Goal: Task Accomplishment & Management: Use online tool/utility

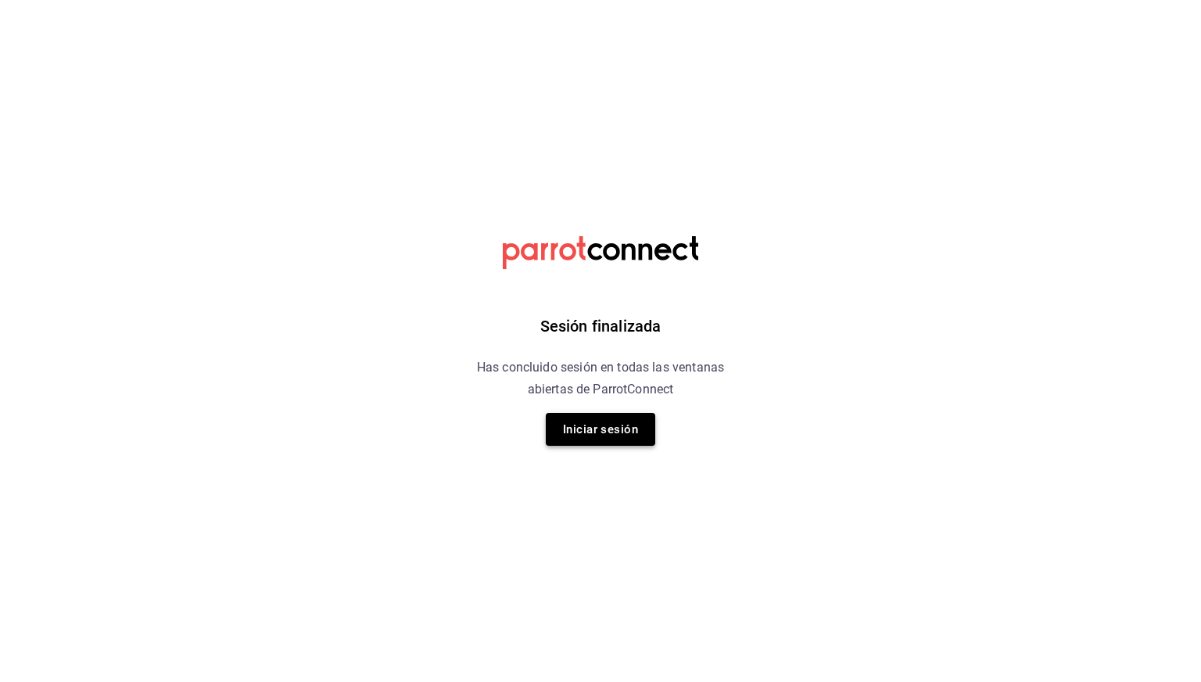
click at [604, 430] on button "Iniciar sesión" at bounding box center [600, 429] width 109 height 33
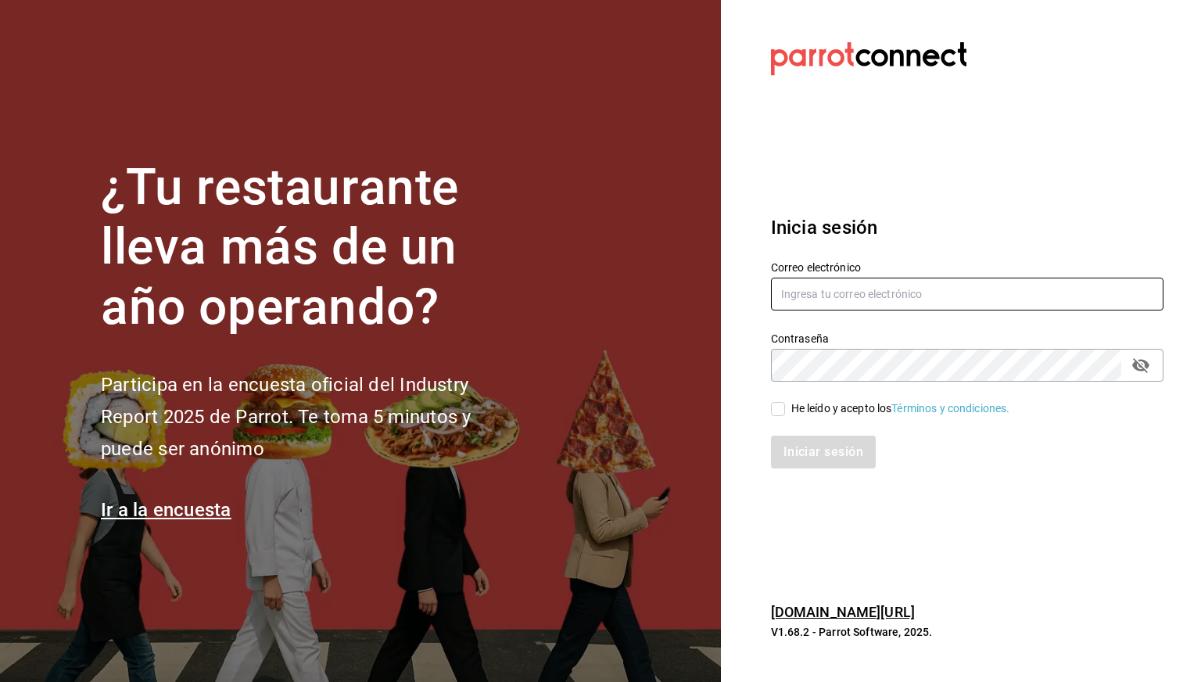
type input "cesar.zamarripa@grupocosteno.com"
click at [798, 407] on div "He leído y acepto los Términos y condiciones." at bounding box center [900, 408] width 219 height 16
click at [785, 407] on input "He leído y acepto los Términos y condiciones." at bounding box center [778, 409] width 14 height 14
checkbox input "true"
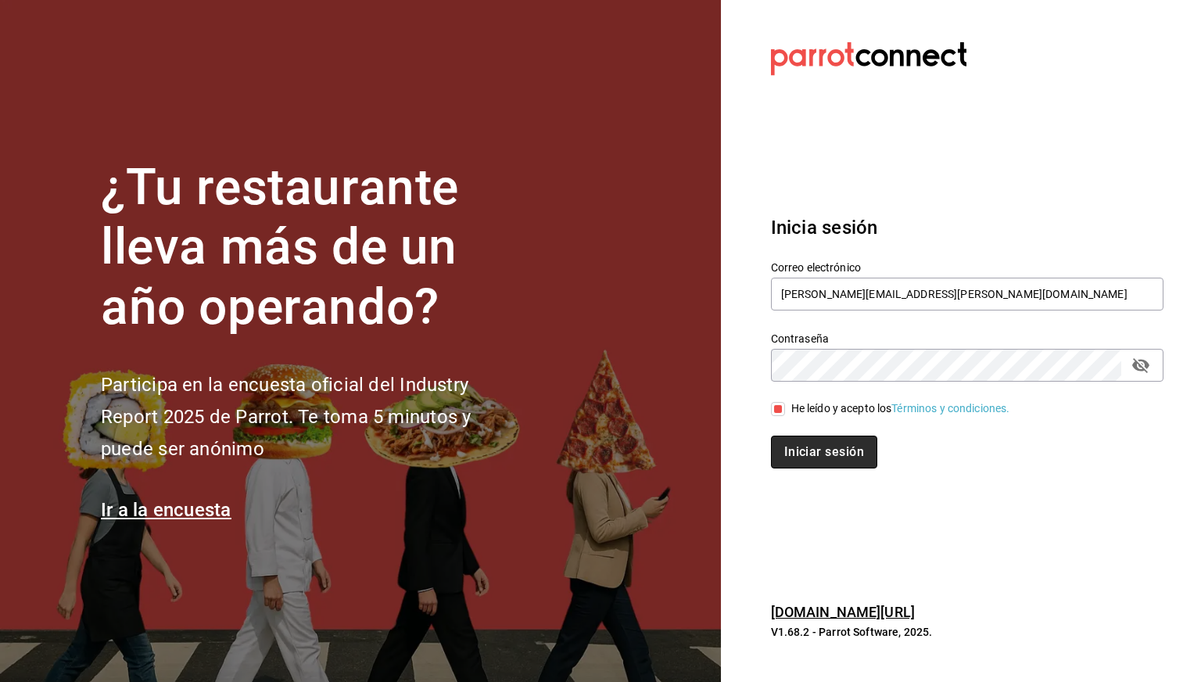
click at [803, 454] on button "Iniciar sesión" at bounding box center [824, 452] width 106 height 33
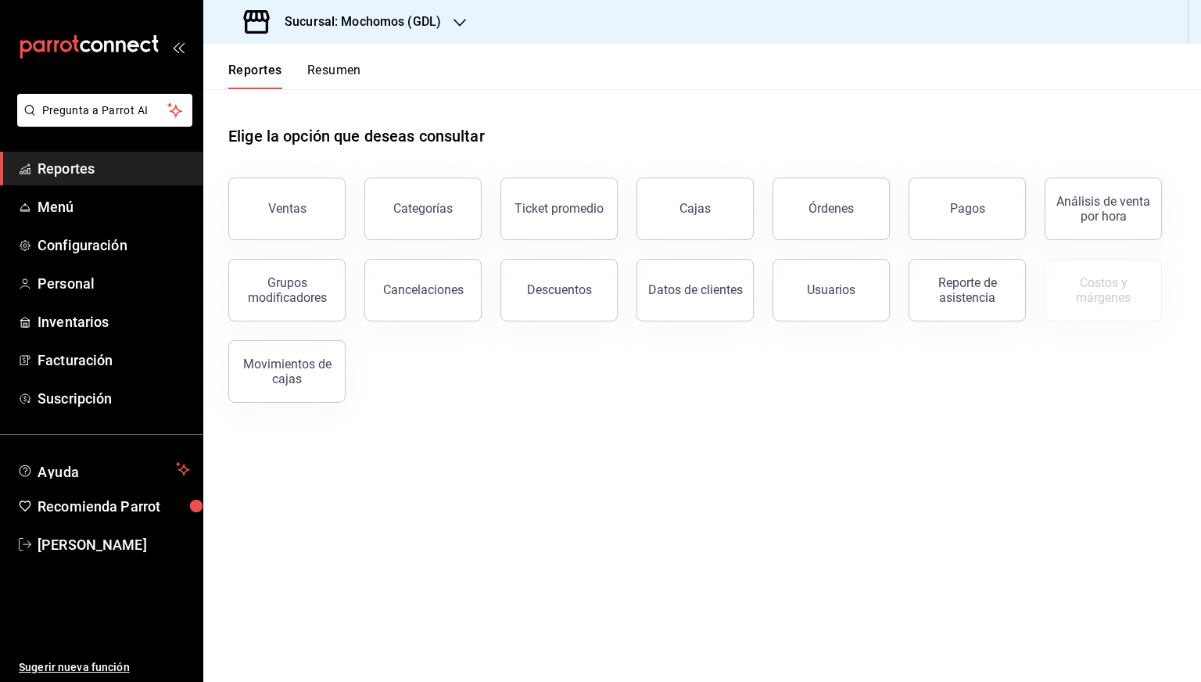
click at [410, 29] on h3 "Sucursal: Mochomos (GDL)" at bounding box center [356, 22] width 169 height 19
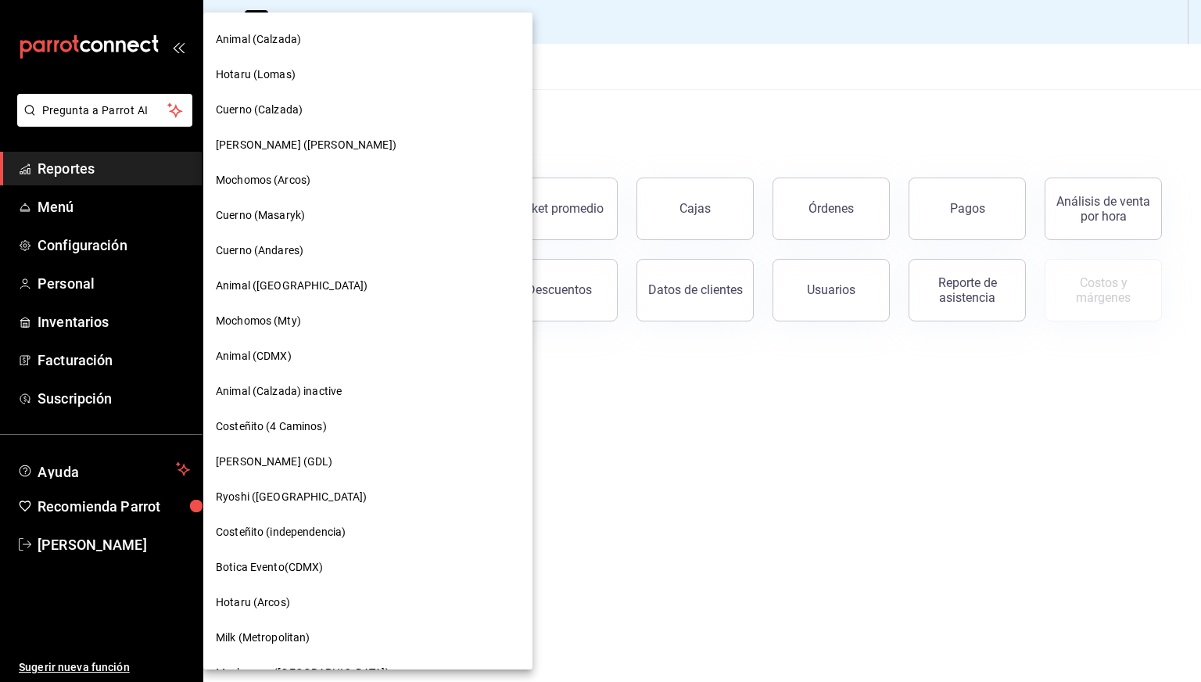
scroll to position [400, 0]
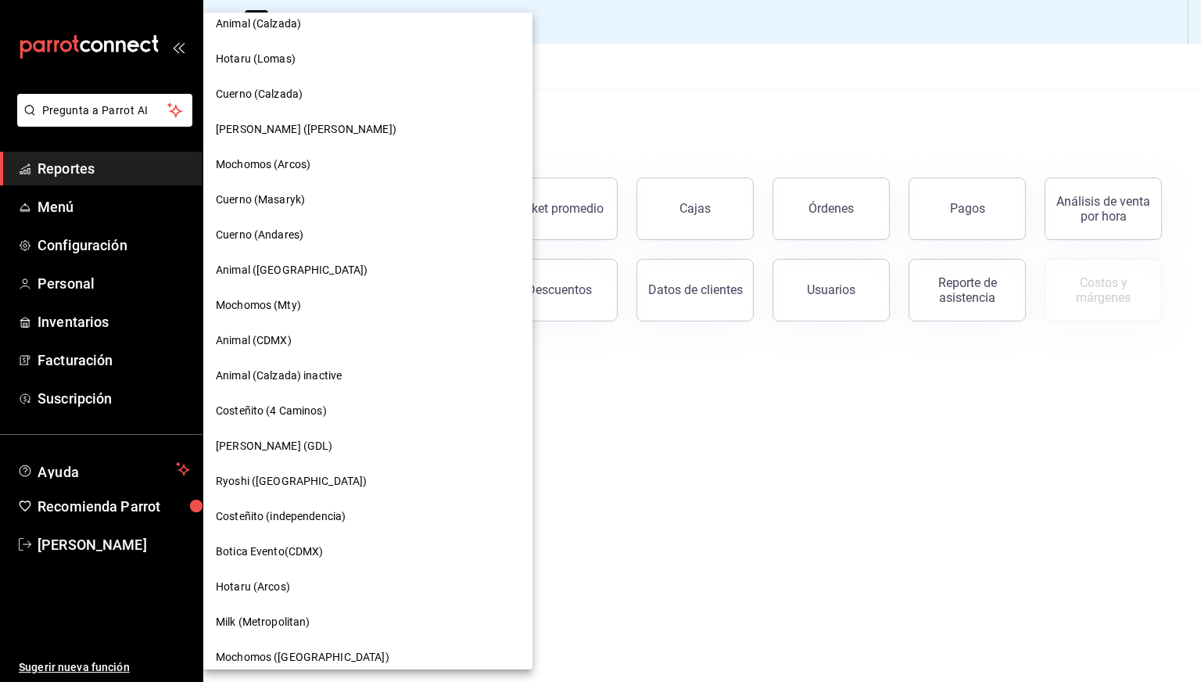
click at [296, 260] on div "Animal ([GEOGRAPHIC_DATA])" at bounding box center [367, 270] width 329 height 35
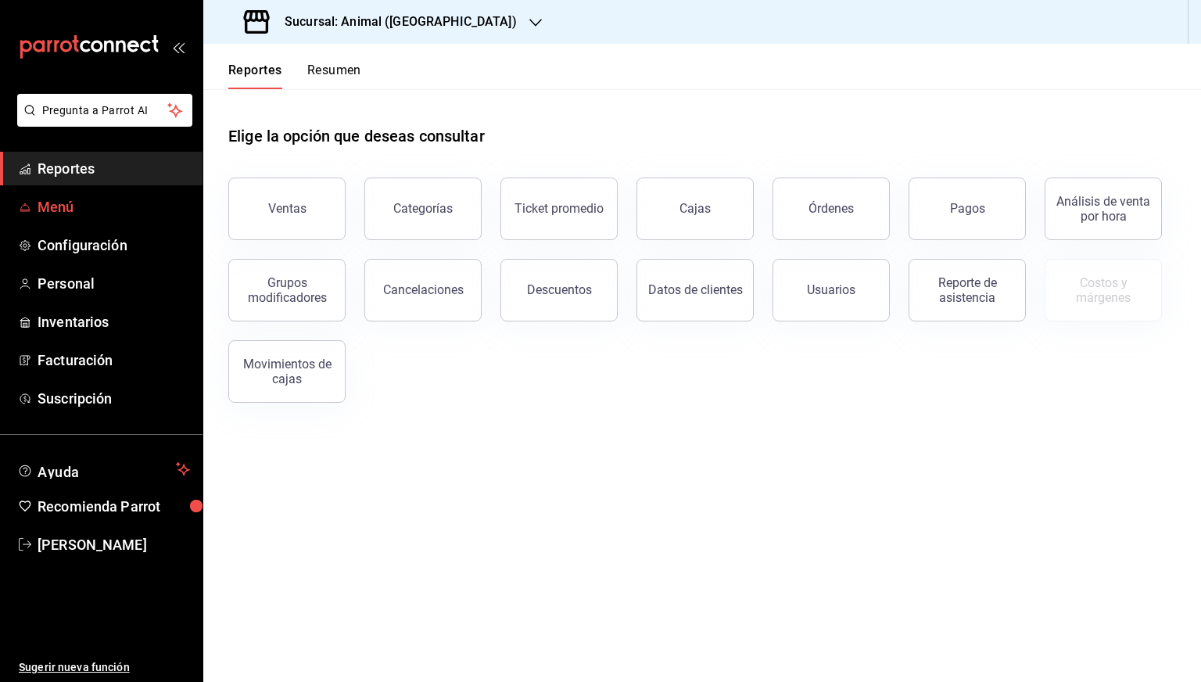
click at [75, 202] on span "Menú" at bounding box center [114, 206] width 152 height 21
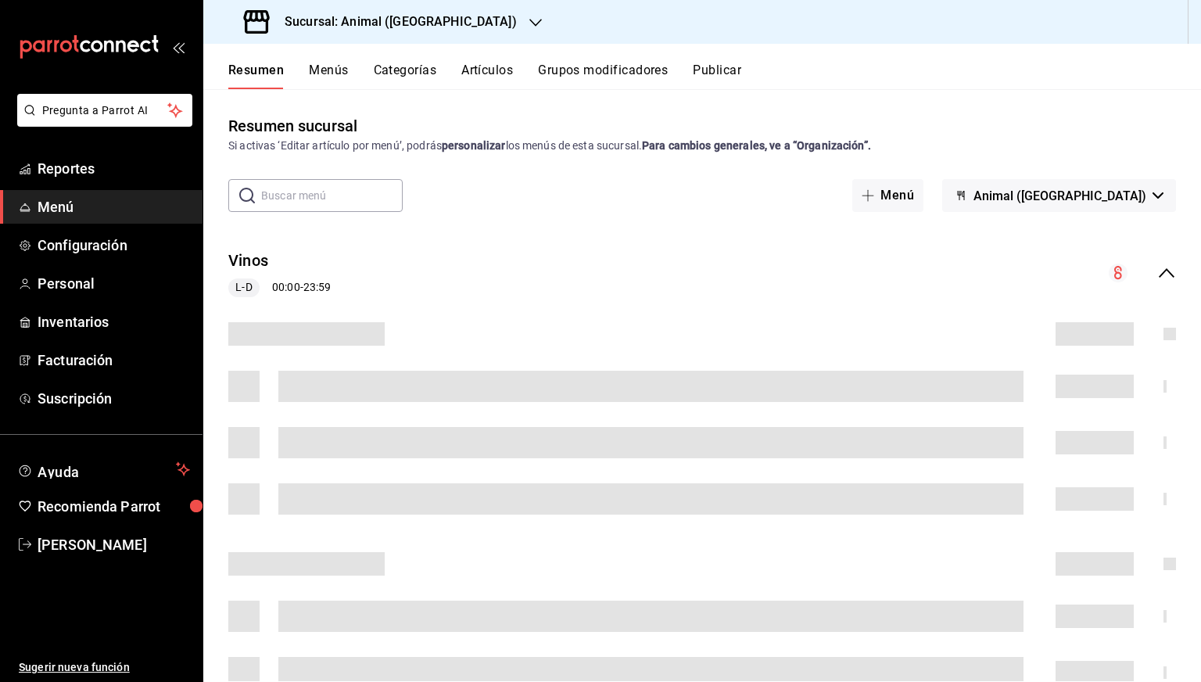
click at [504, 79] on button "Artículos" at bounding box center [487, 76] width 52 height 27
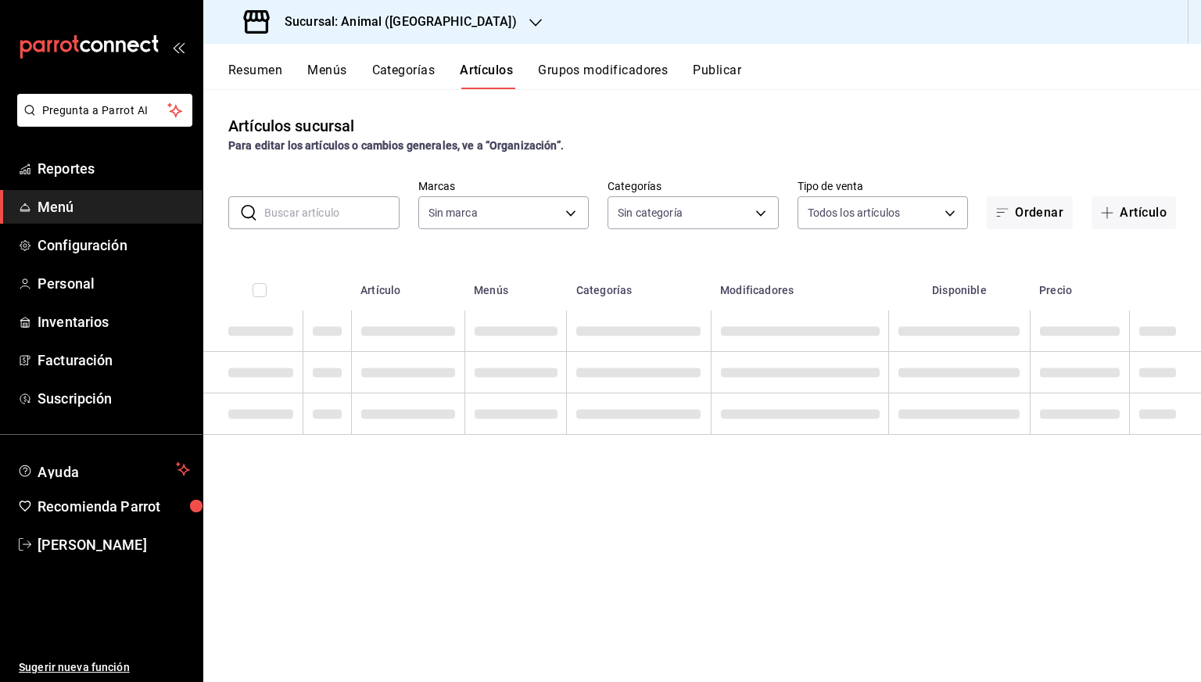
click at [326, 199] on input "text" at bounding box center [331, 212] width 135 height 31
type input "98bba0fd-3ba1-42e0-bfa8-4188b5c89202"
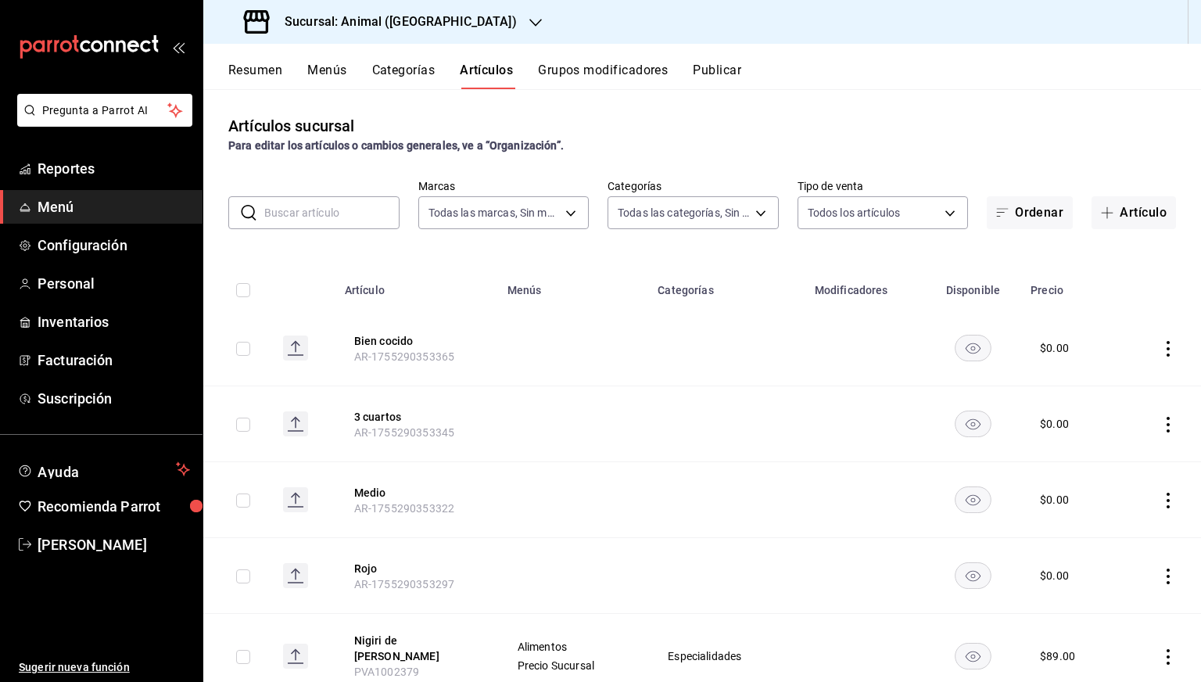
type input "96d07005-5fc6-4ee6-aacf-f364d001c892,70367597-e67a-4a0b-ac4f-a9efdea329e3,bdcf3…"
paste input "Totoaba a las Brasas"
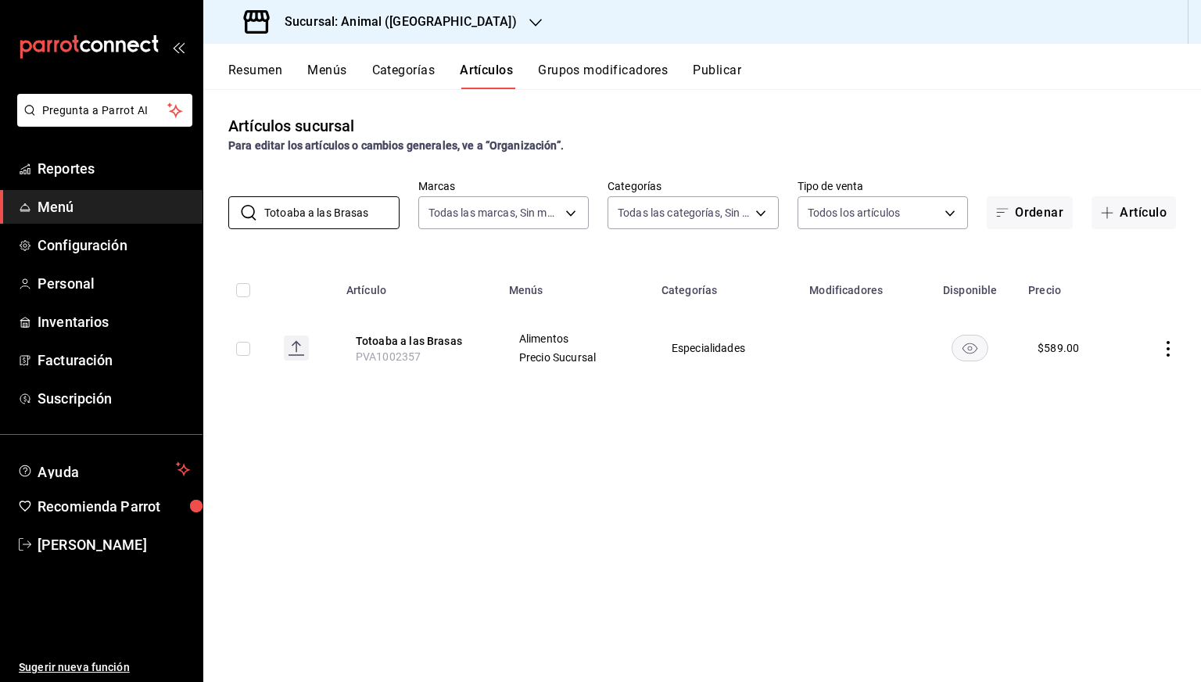
type input "Totoaba a las Brasas"
click at [245, 352] on input "checkbox" at bounding box center [243, 349] width 14 height 14
checkbox input "true"
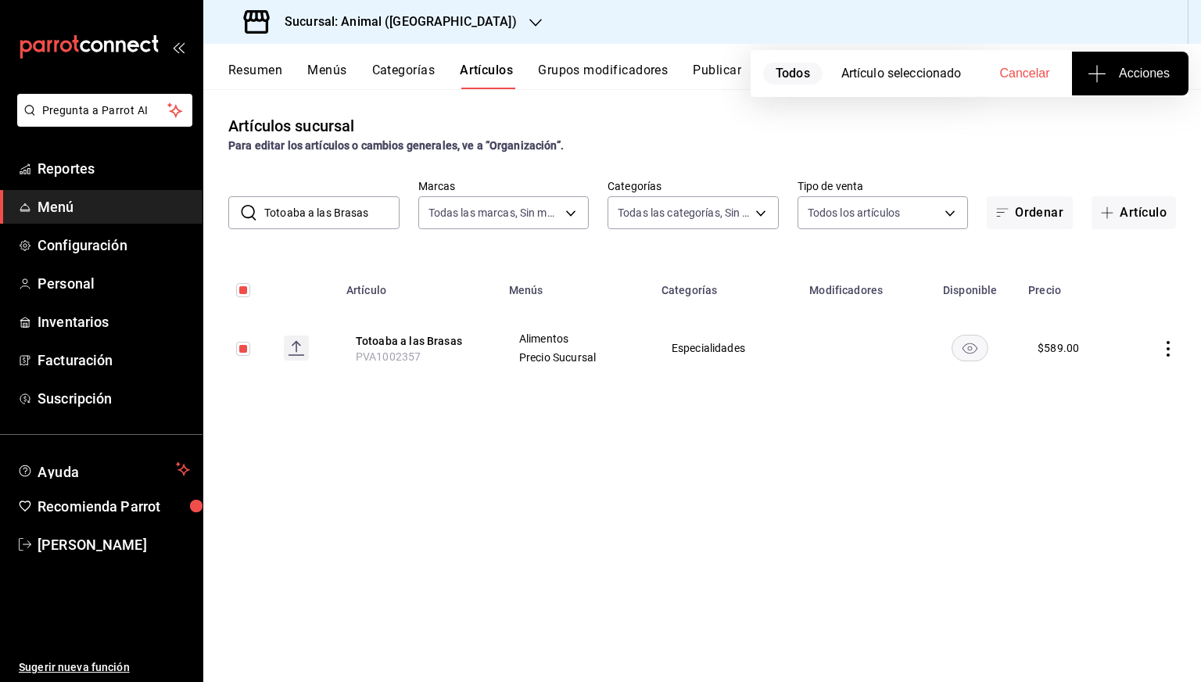
click at [1114, 73] on span "Acciones" at bounding box center [1130, 73] width 79 height 19
click at [1103, 125] on span "Agregar tipo" at bounding box center [1130, 122] width 92 height 16
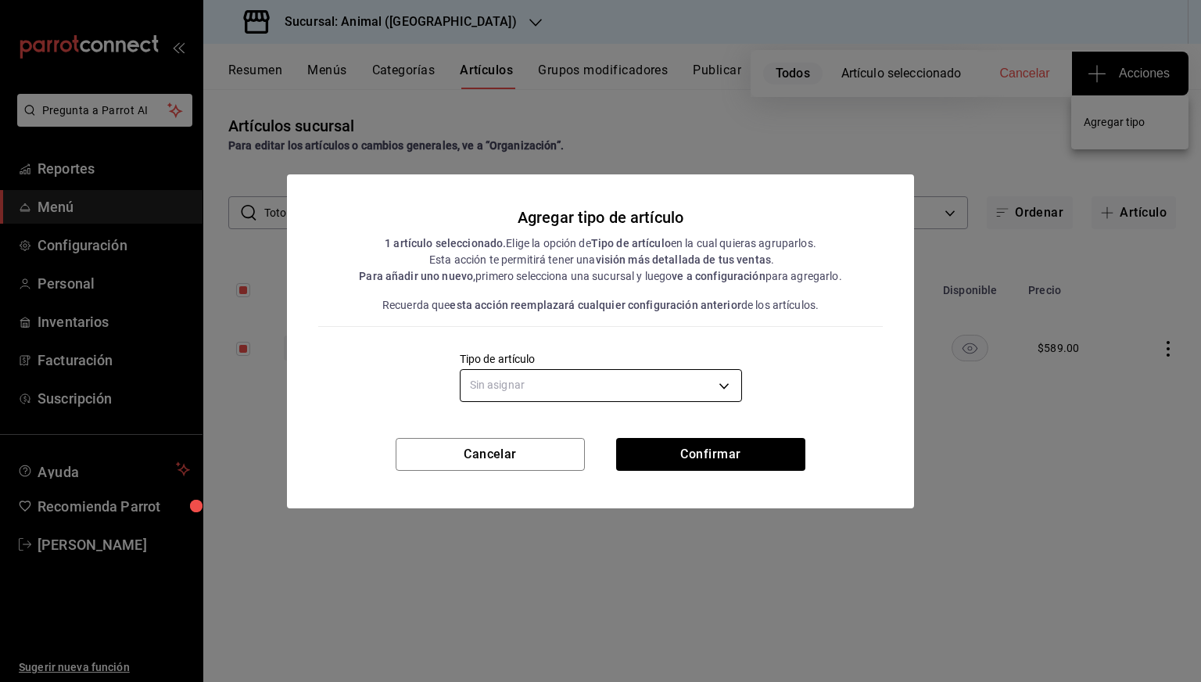
click at [719, 375] on body "Pregunta a Parrot AI Reportes Menú Configuración Personal Inventarios Facturaci…" at bounding box center [600, 341] width 1201 height 682
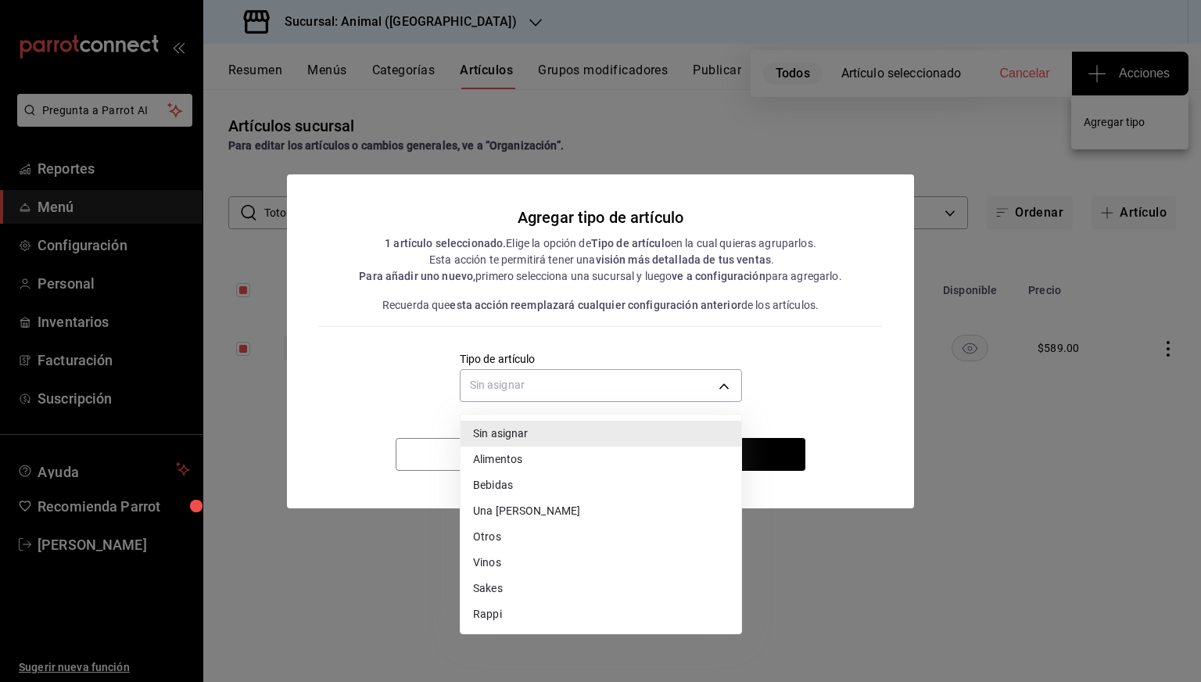
click at [530, 463] on li "Alimentos" at bounding box center [601, 460] width 281 height 26
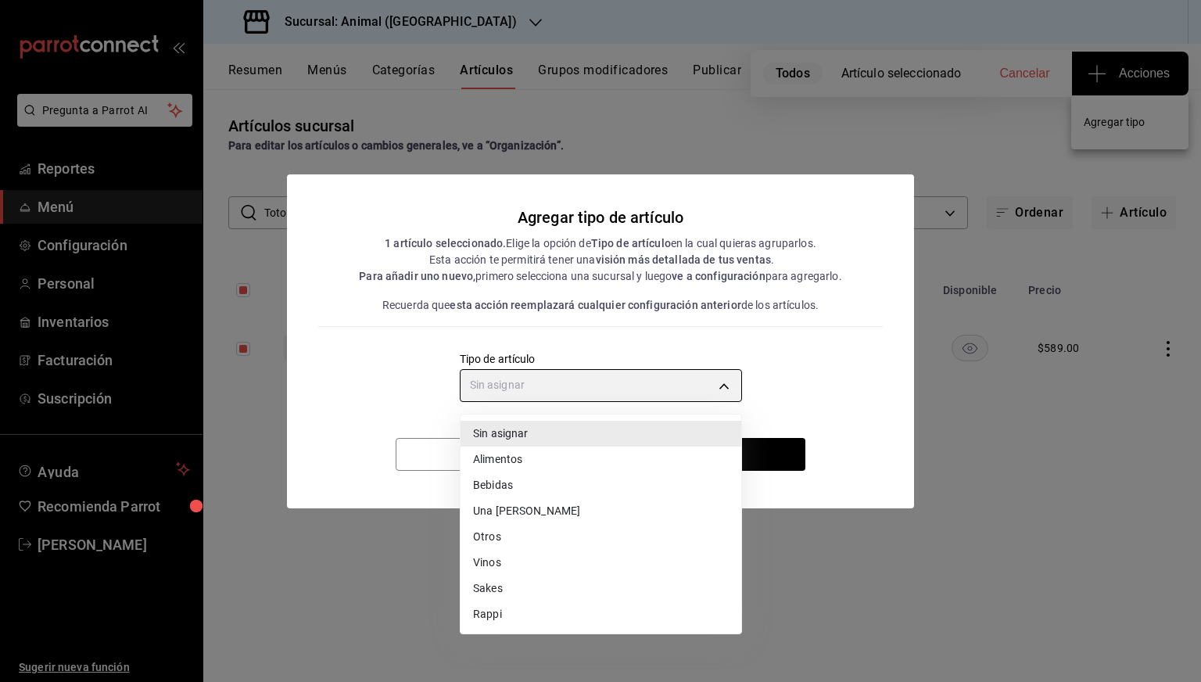
type input "a9c5c5d7-09f7-4d61-88a6-a13d33eec0fd"
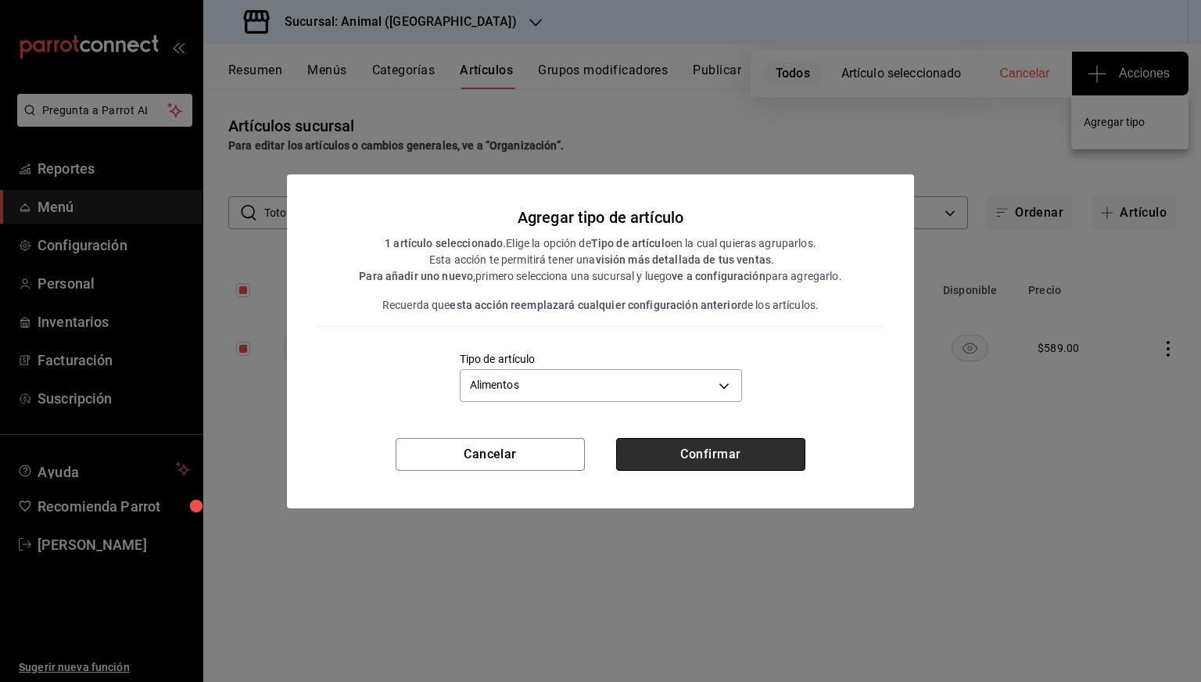
click at [651, 461] on button "Confirmar" at bounding box center [710, 454] width 189 height 33
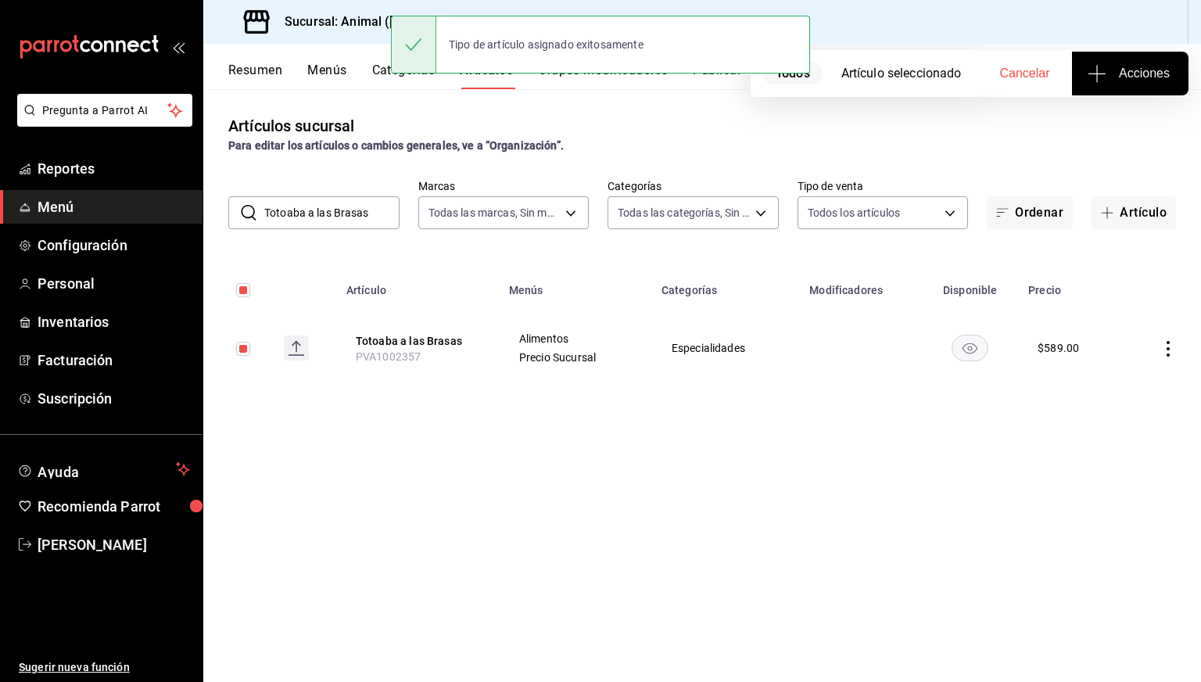
click at [368, 204] on input "Totoaba a las Brasas" at bounding box center [331, 212] width 135 height 31
paste input "Baja Roll"
type input "Totoaba Baja Roll"
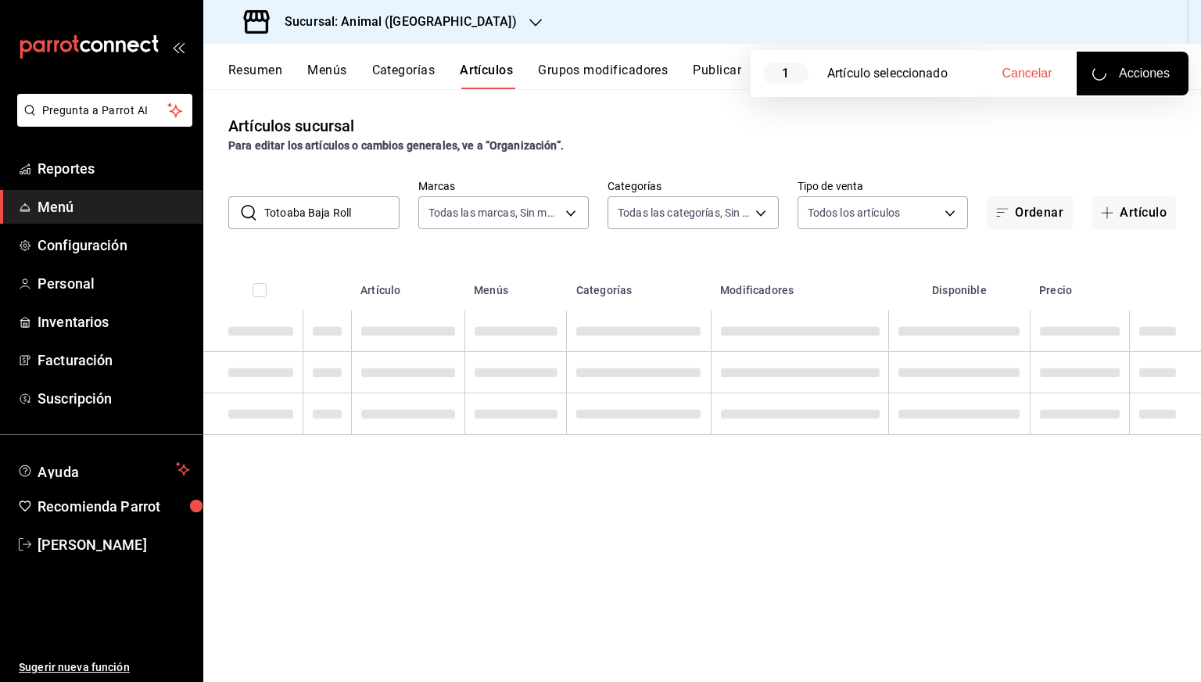
checkbox input "false"
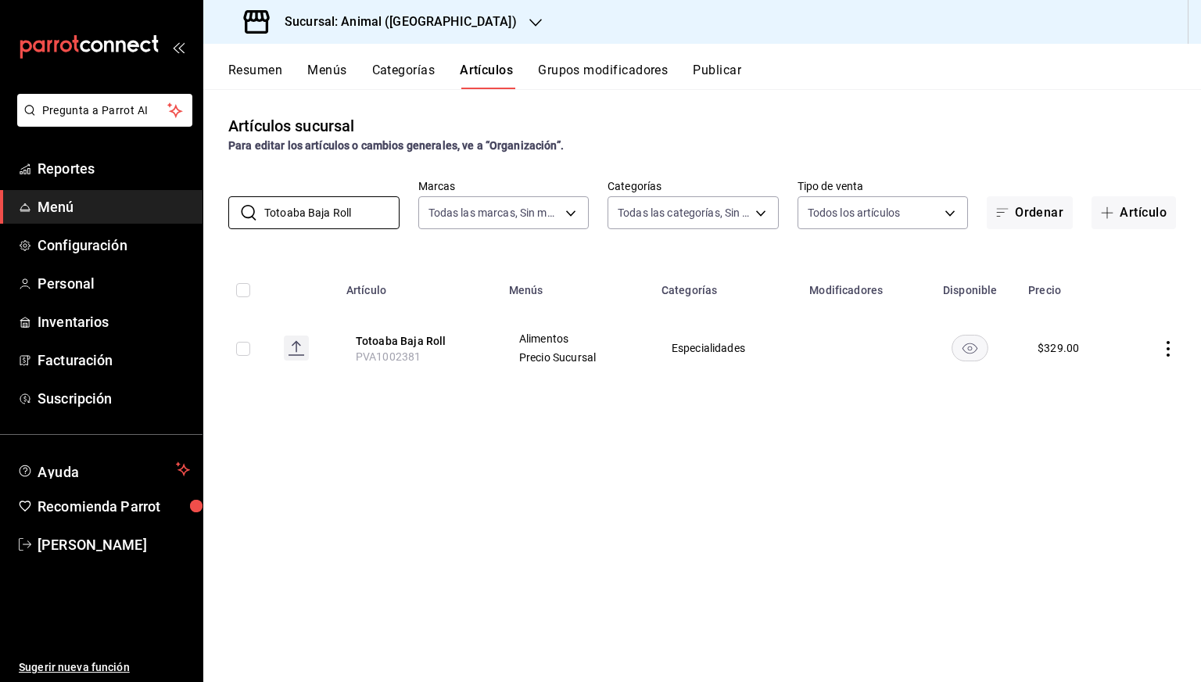
type input "Totoaba Baja Roll"
click at [238, 349] on input "checkbox" at bounding box center [243, 349] width 14 height 14
checkbox input "true"
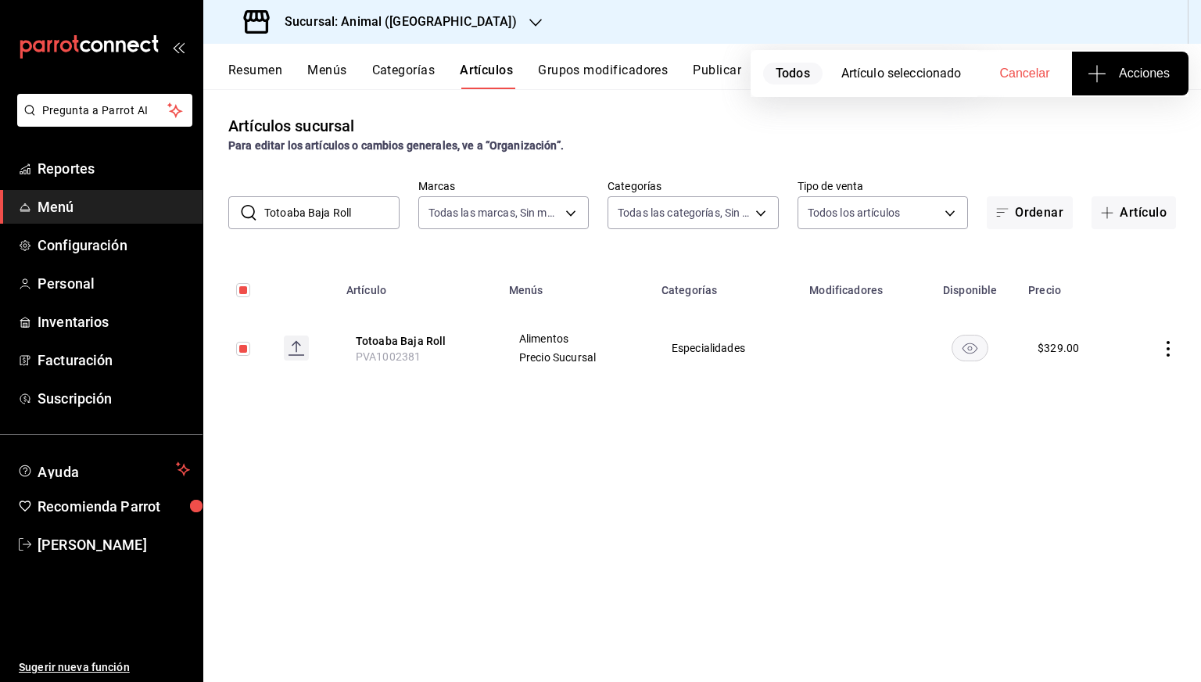
click at [1098, 74] on icon "button" at bounding box center [1097, 74] width 17 height 1
click at [1110, 130] on span "Agregar tipo" at bounding box center [1130, 122] width 92 height 16
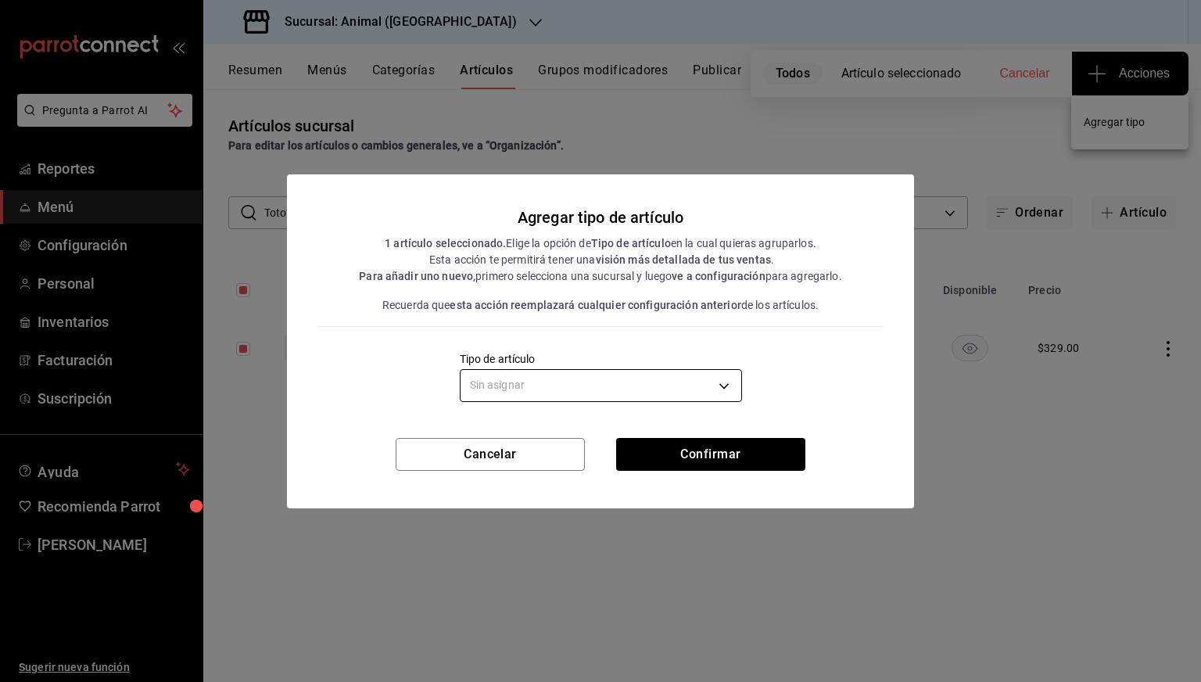
click at [621, 389] on body "Pregunta a Parrot AI Reportes Menú Configuración Personal Inventarios Facturaci…" at bounding box center [600, 341] width 1201 height 682
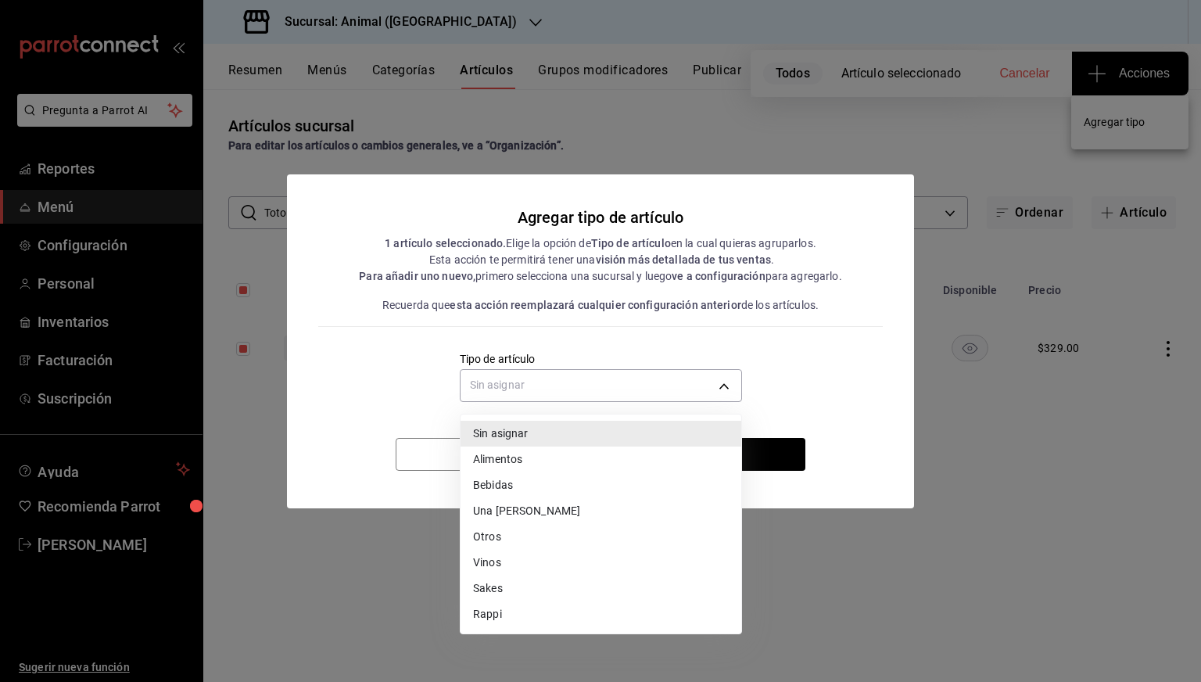
click at [510, 451] on li "Alimentos" at bounding box center [601, 460] width 281 height 26
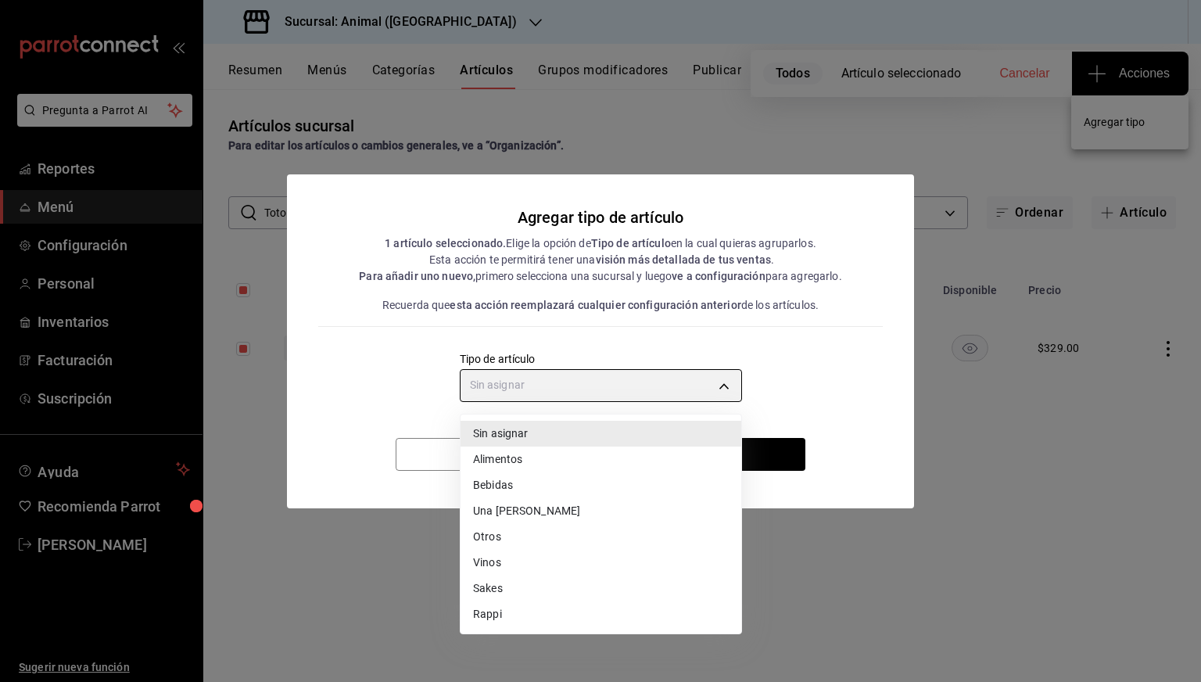
type input "a9c5c5d7-09f7-4d61-88a6-a13d33eec0fd"
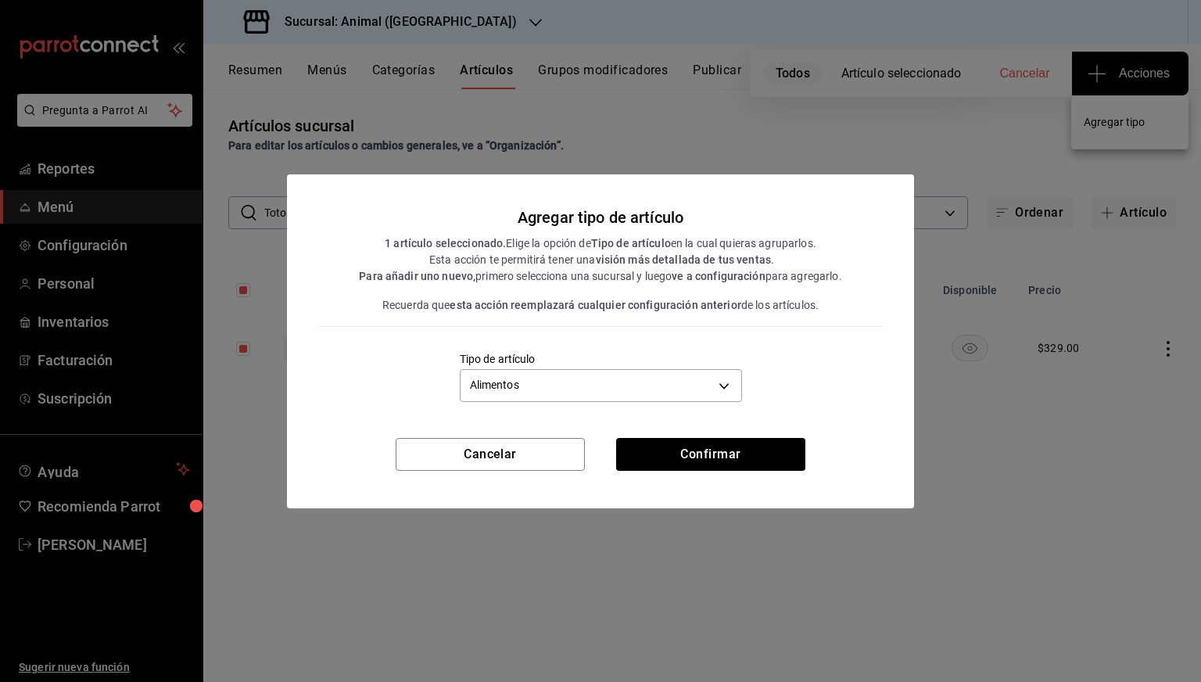
click at [611, 454] on div "Cancelar Confirmar" at bounding box center [600, 473] width 627 height 70
click at [633, 460] on button "Confirmar" at bounding box center [710, 454] width 189 height 33
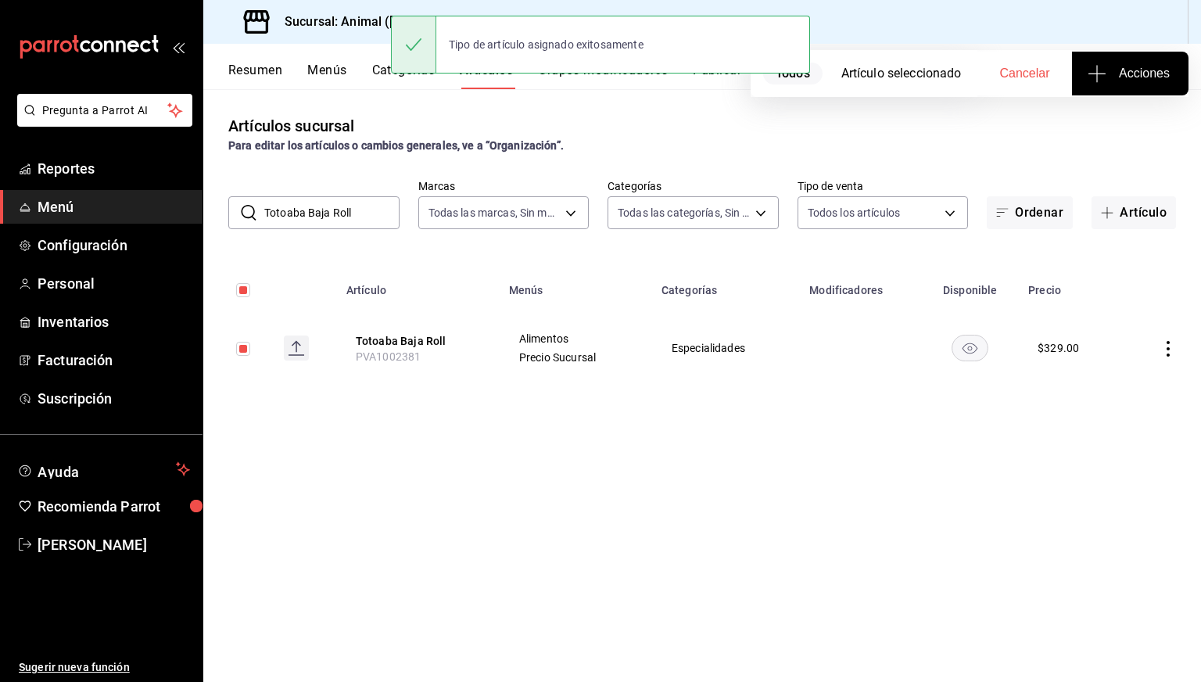
click at [354, 215] on input "Totoaba Baja Roll" at bounding box center [331, 212] width 135 height 31
paste input "Nigiri de [PERSON_NAME]"
type input "Nigiri de [PERSON_NAME]"
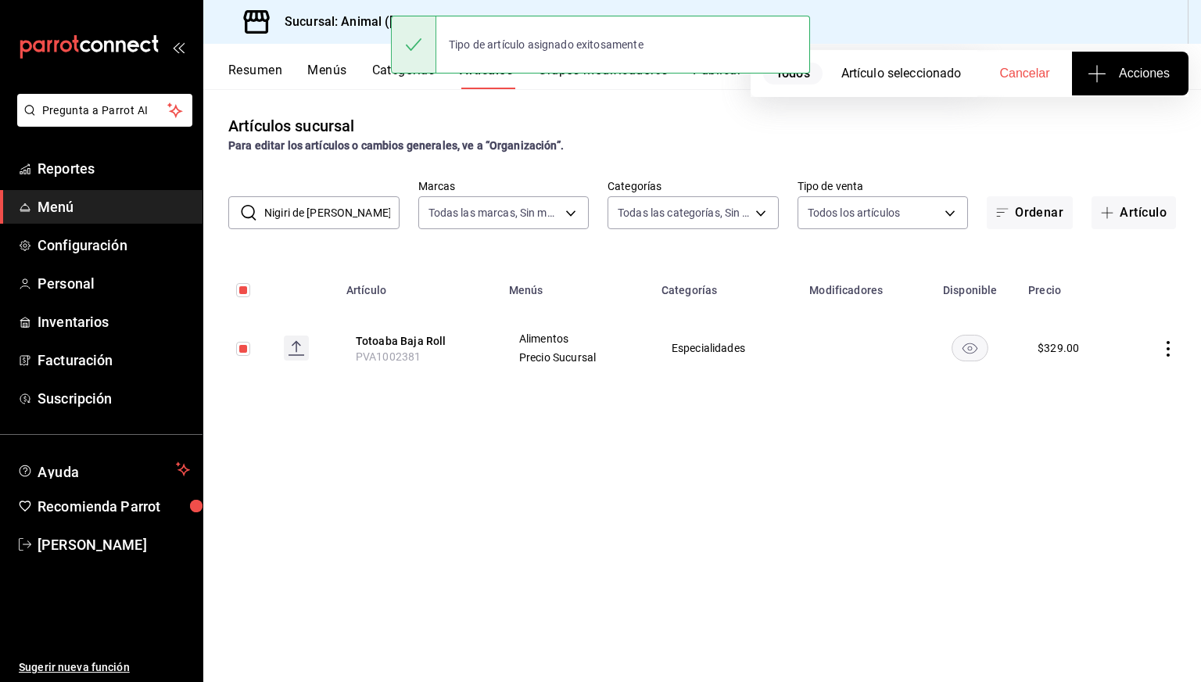
scroll to position [0, 3]
checkbox input "false"
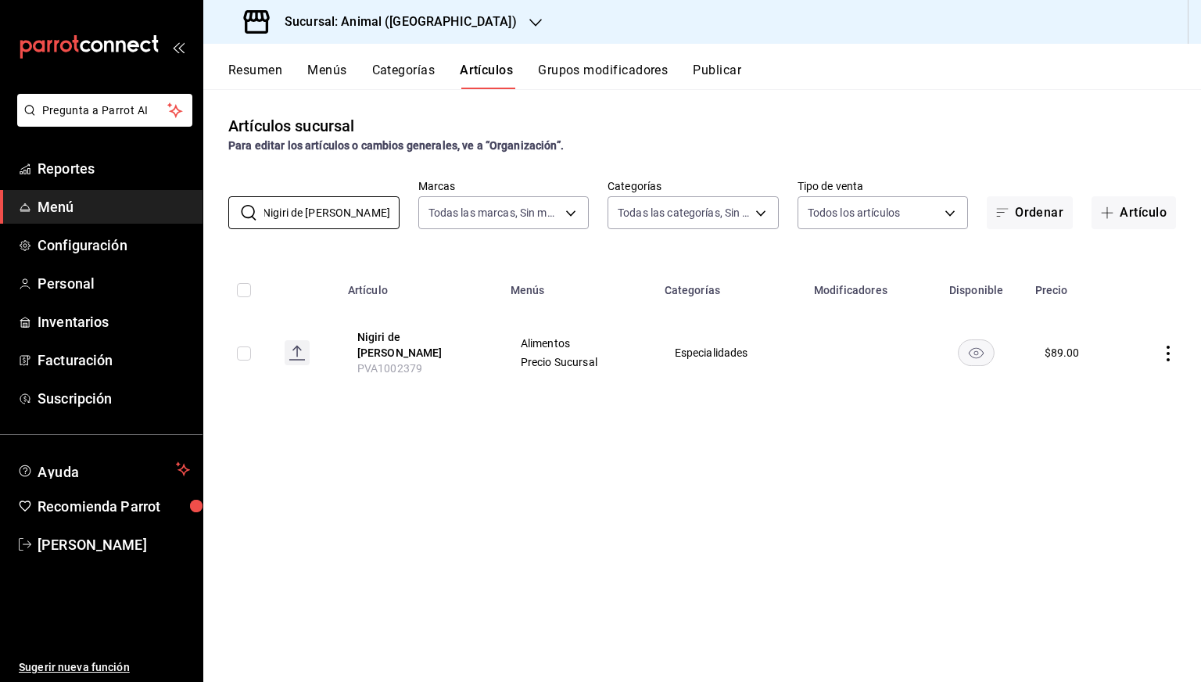
type input "Nigiri de [PERSON_NAME]"
click at [248, 354] on input "checkbox" at bounding box center [244, 353] width 14 height 14
checkbox input "true"
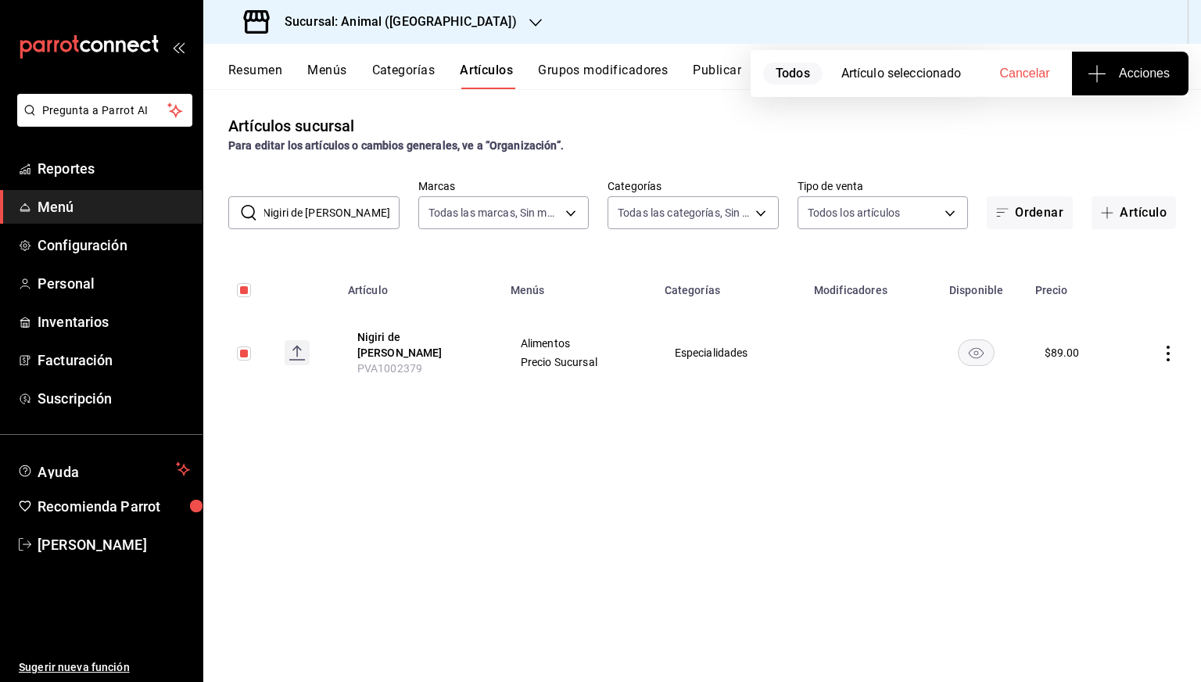
scroll to position [0, 0]
click at [1110, 72] on span "Acciones" at bounding box center [1130, 73] width 79 height 19
click at [1076, 127] on li "Agregar tipo" at bounding box center [1129, 122] width 117 height 41
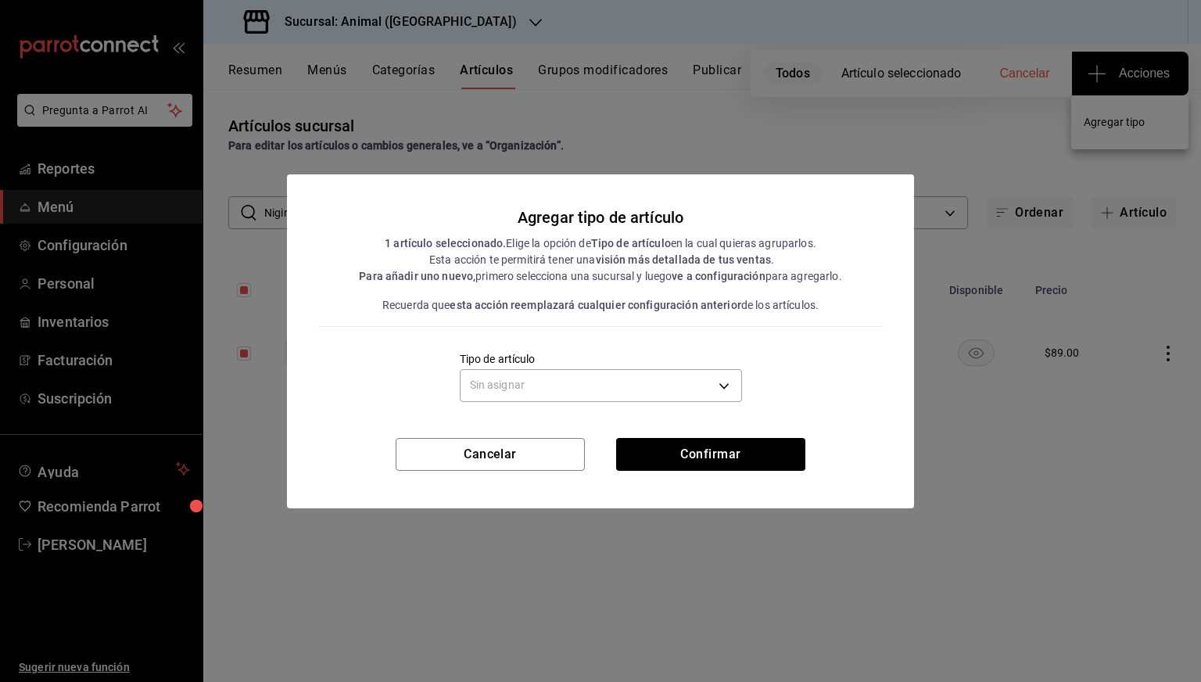
click at [708, 367] on div "Sin asignar" at bounding box center [601, 383] width 282 height 41
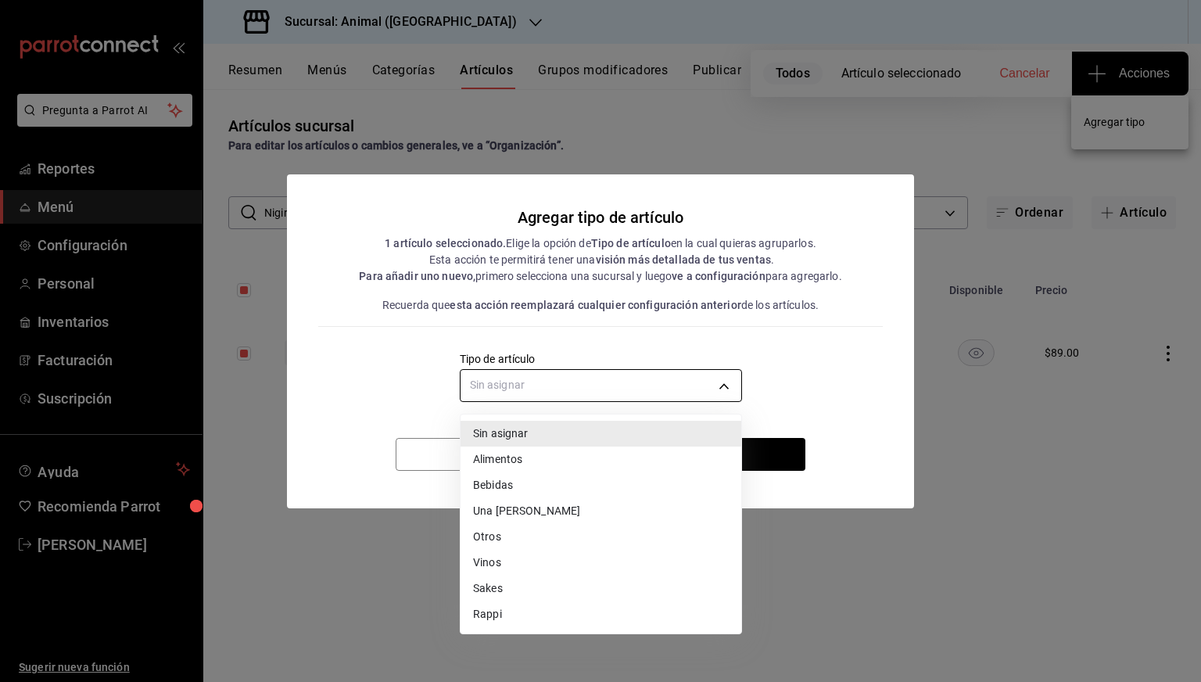
click at [670, 392] on body "Pregunta a Parrot AI Reportes Menú Configuración Personal Inventarios Facturaci…" at bounding box center [600, 341] width 1201 height 682
click at [522, 454] on li "Alimentos" at bounding box center [601, 460] width 281 height 26
type input "a9c5c5d7-09f7-4d61-88a6-a13d33eec0fd"
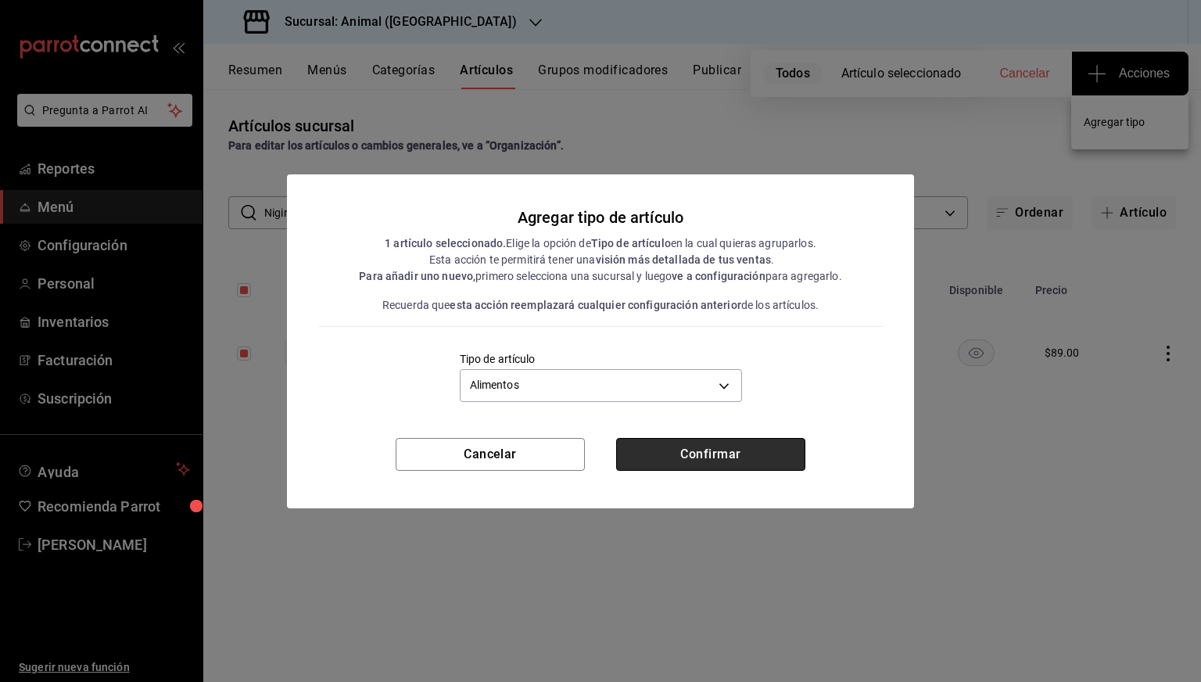
click at [669, 464] on button "Confirmar" at bounding box center [710, 454] width 189 height 33
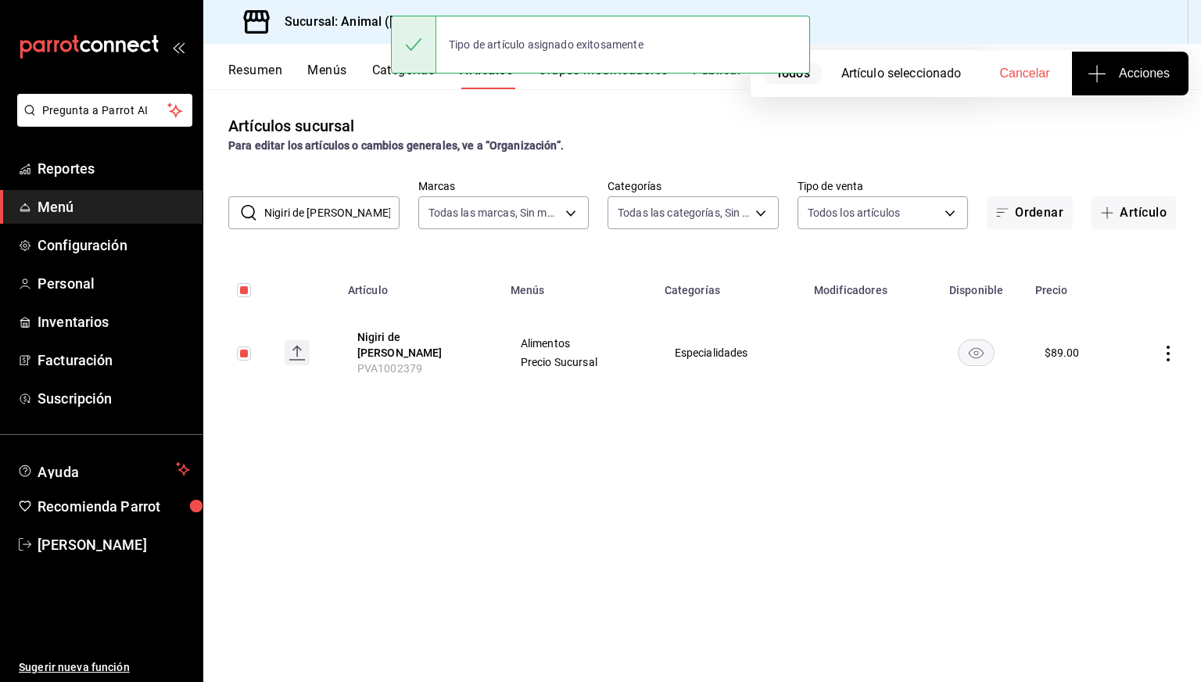
click at [325, 220] on input "Nigiri de [PERSON_NAME]" at bounding box center [331, 212] width 135 height 31
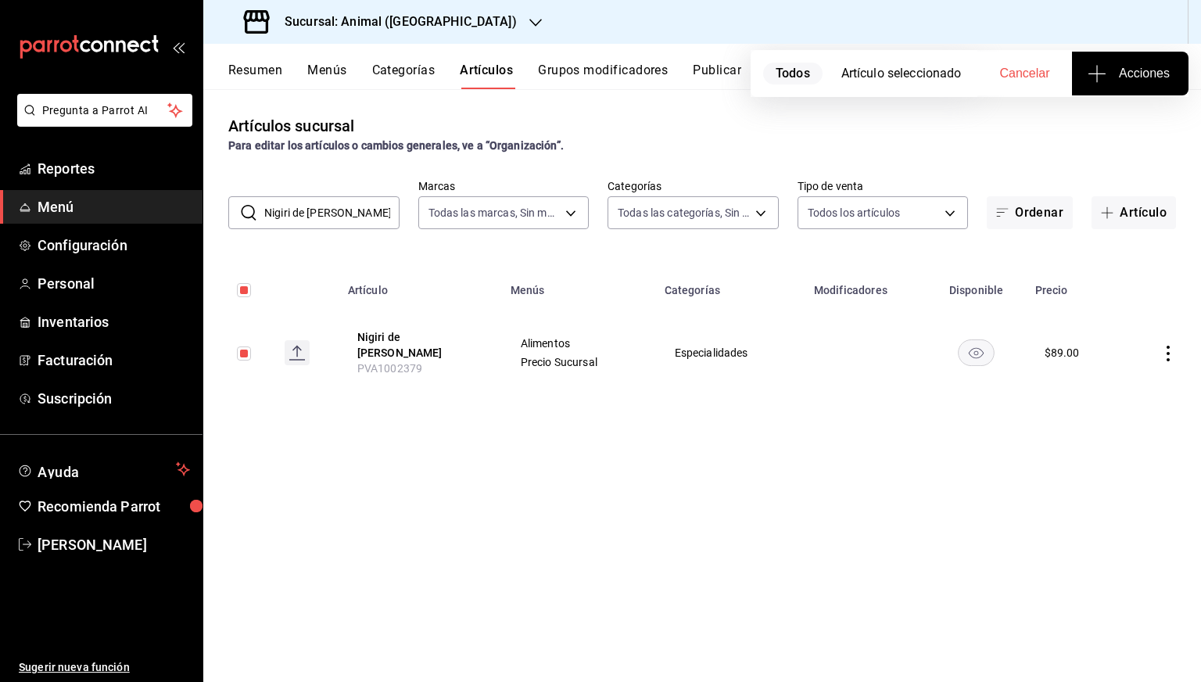
paste input "Beef Steak Tartar"
type input "Beef Steak Tartar"
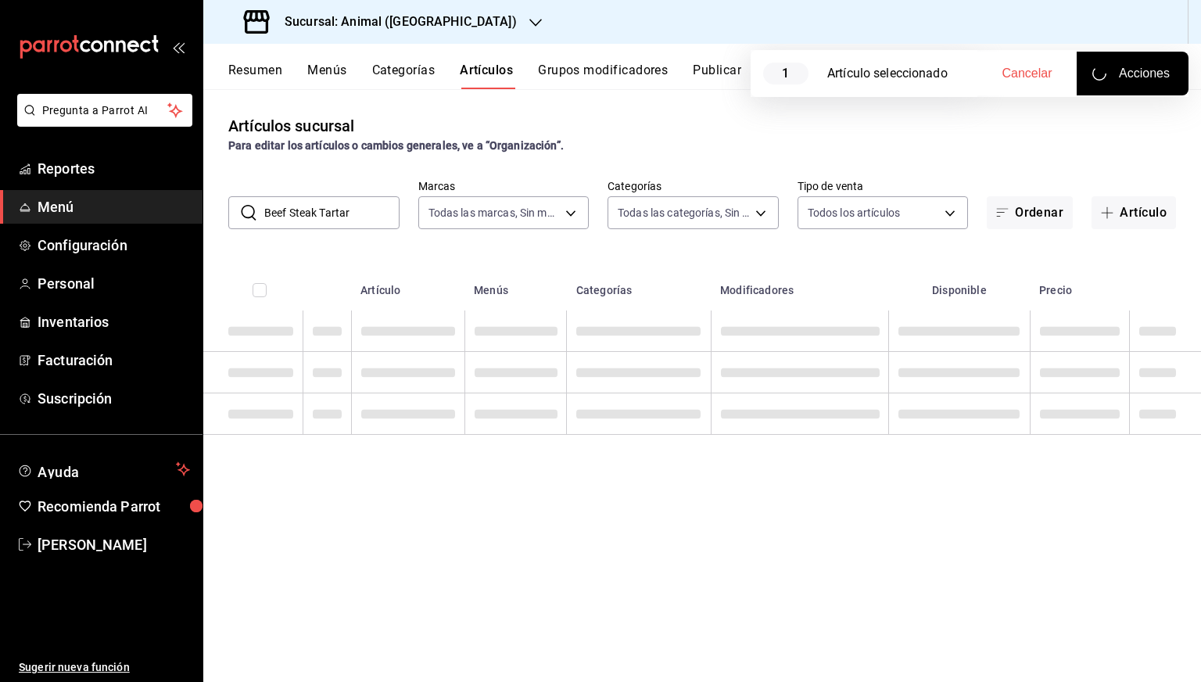
checkbox input "false"
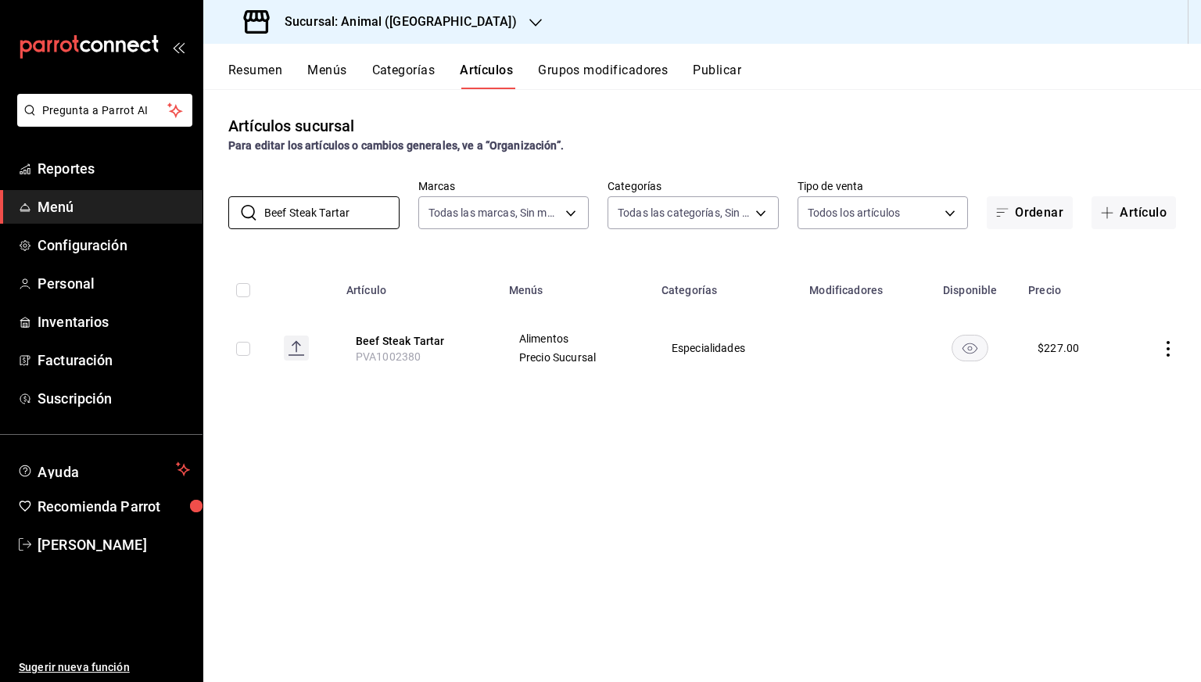
type input "Beef Steak Tartar"
click at [241, 348] on input "checkbox" at bounding box center [243, 349] width 14 height 14
checkbox input "true"
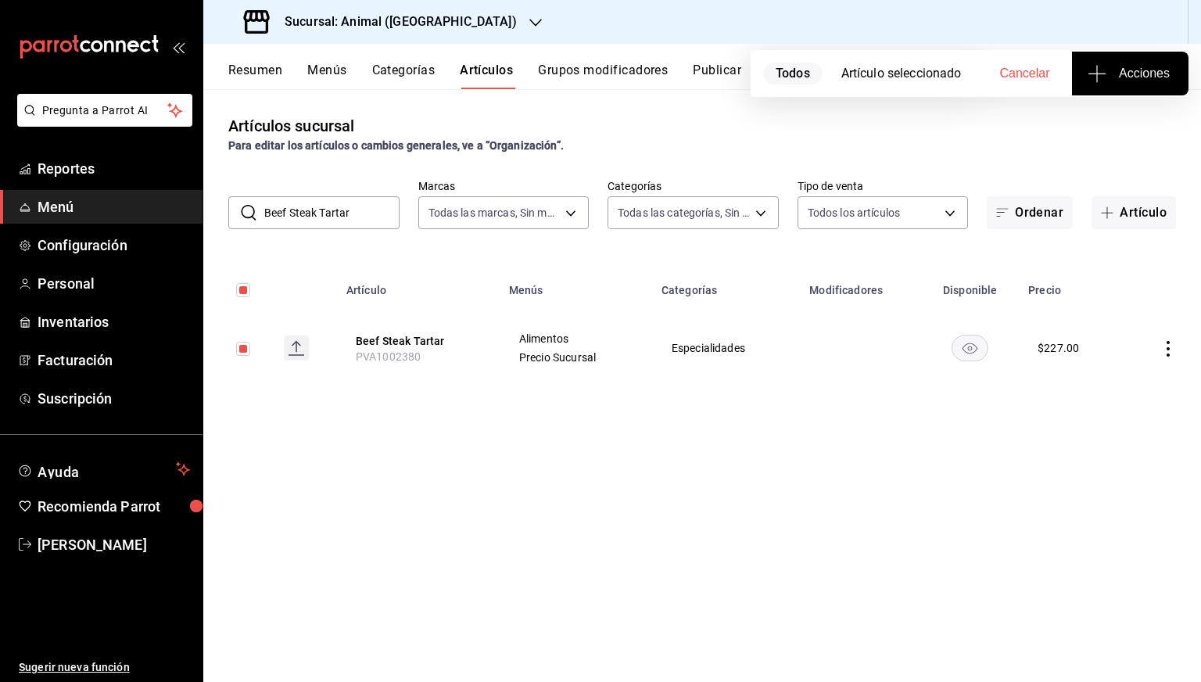
click at [1089, 81] on icon "button" at bounding box center [1097, 73] width 19 height 19
click at [1087, 123] on span "Agregar tipo" at bounding box center [1130, 122] width 92 height 16
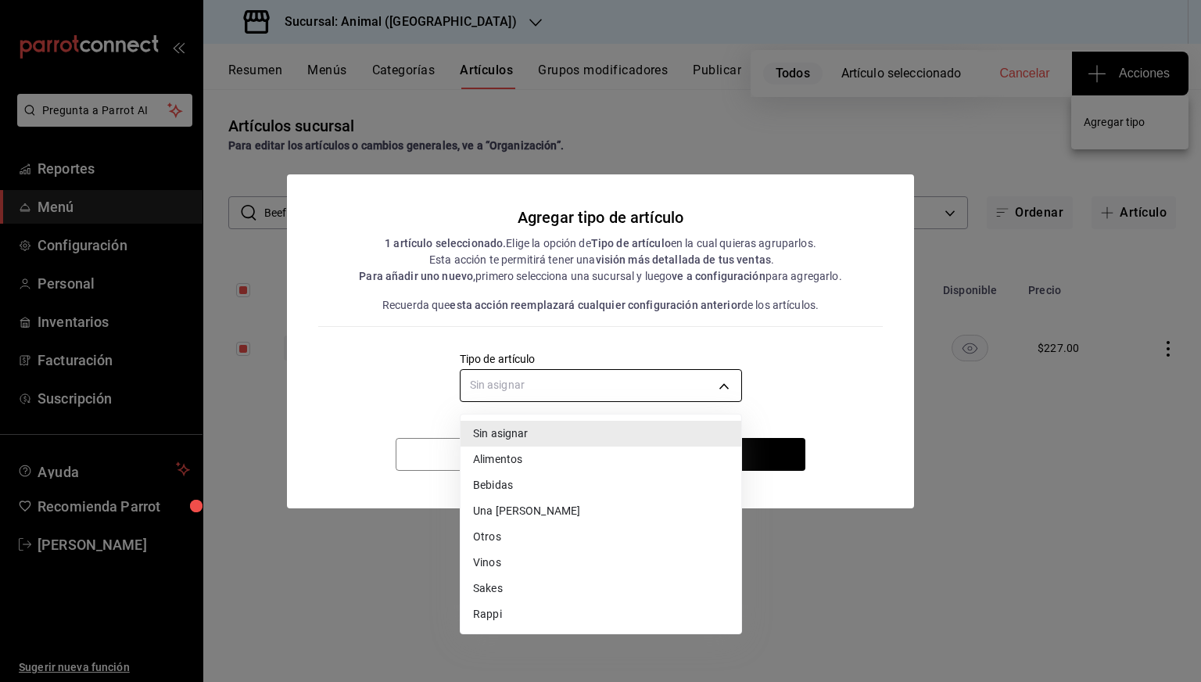
click at [716, 385] on body "Pregunta a Parrot AI Reportes Menú Configuración Personal Inventarios Facturaci…" at bounding box center [600, 341] width 1201 height 682
click at [563, 461] on li "Alimentos" at bounding box center [601, 460] width 281 height 26
type input "a9c5c5d7-09f7-4d61-88a6-a13d33eec0fd"
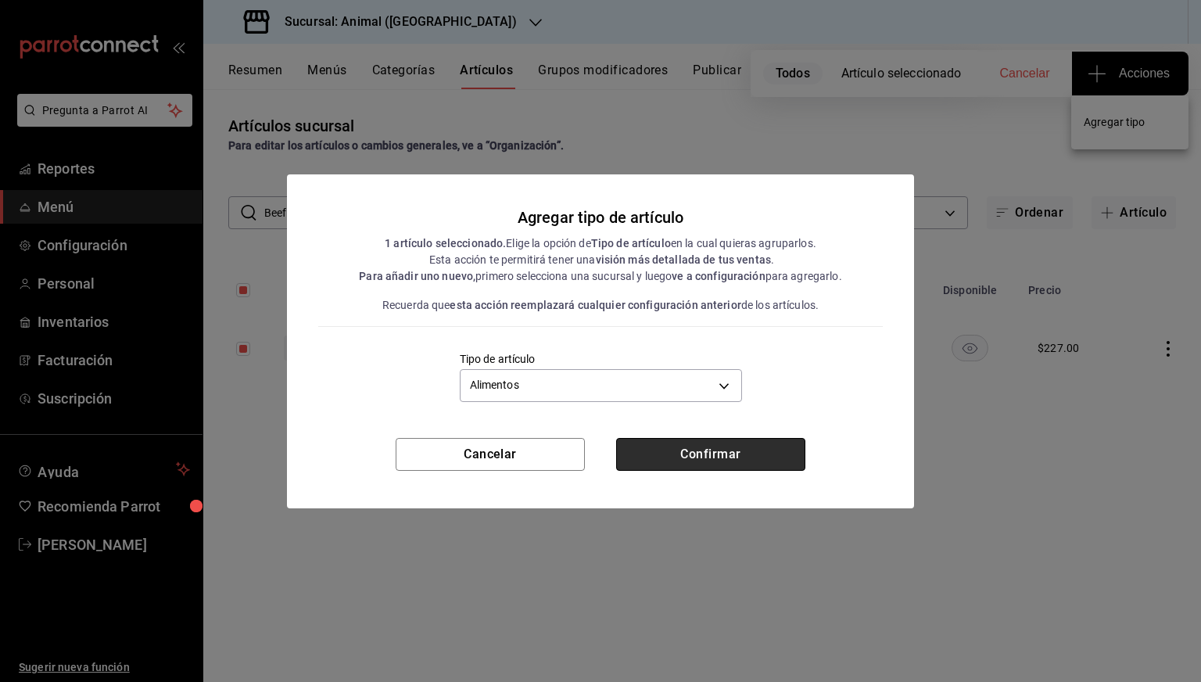
click at [698, 444] on button "Confirmar" at bounding box center [710, 454] width 189 height 33
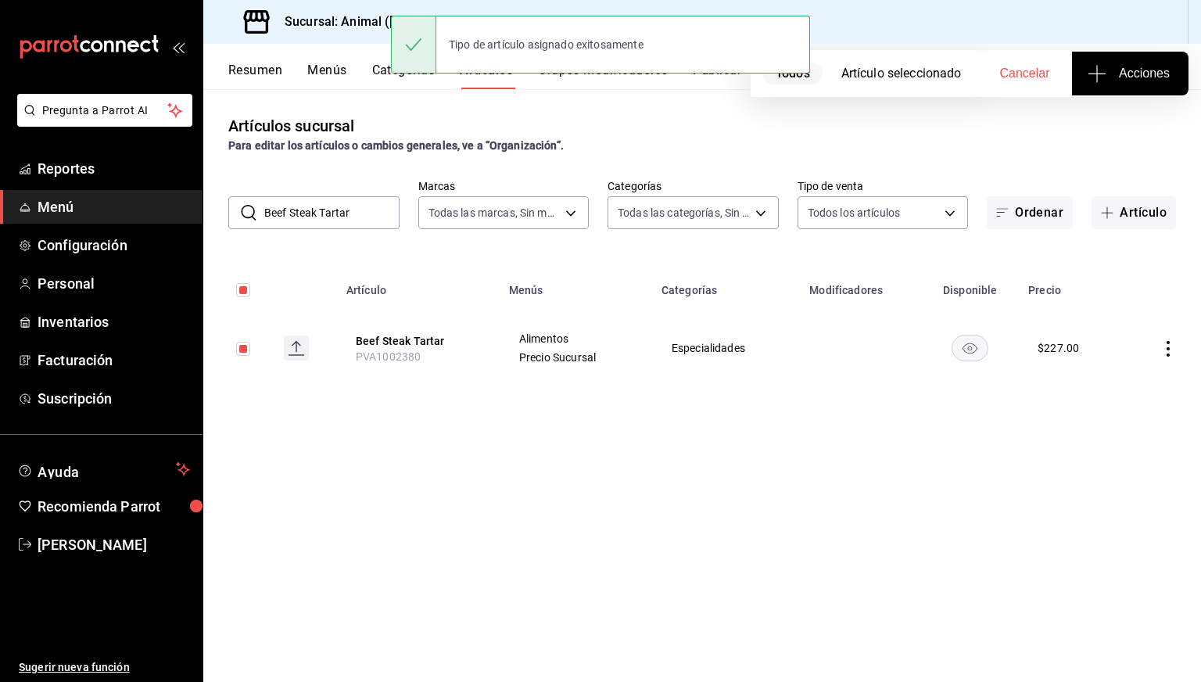
click at [249, 290] on input "checkbox" at bounding box center [243, 290] width 14 height 14
checkbox input "false"
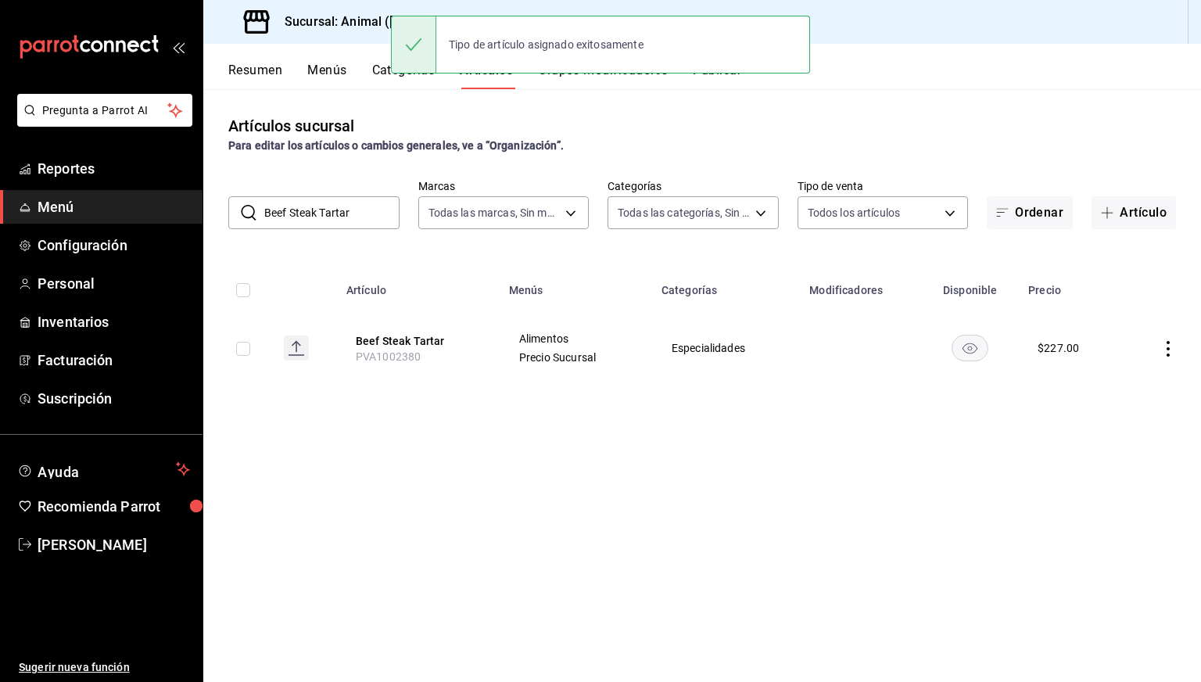
click at [353, 210] on input "Beef Steak Tartar" at bounding box center [331, 212] width 135 height 31
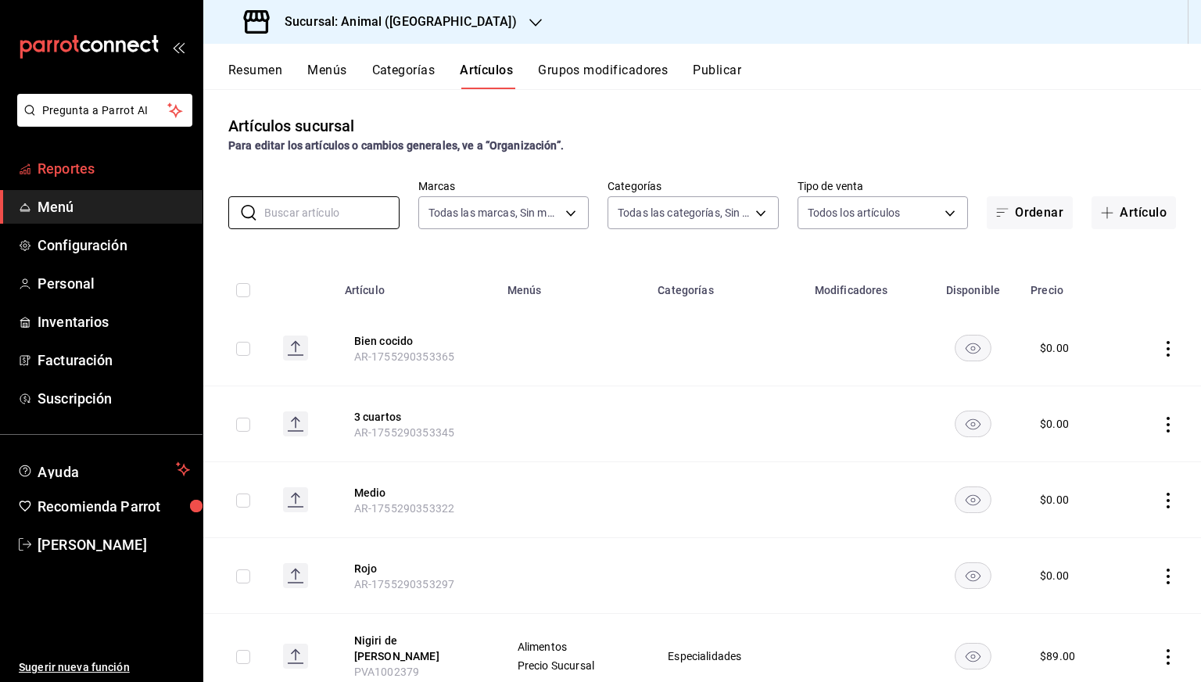
click at [73, 152] on link "Reportes" at bounding box center [101, 169] width 203 height 34
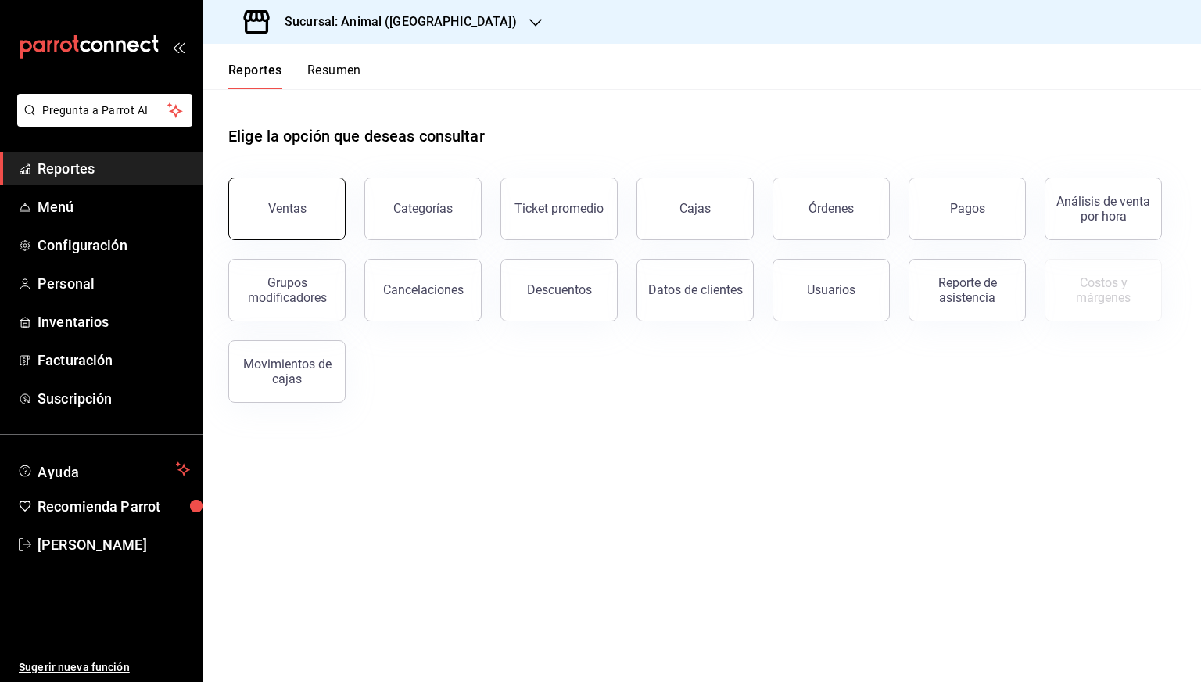
click at [319, 199] on button "Ventas" at bounding box center [286, 209] width 117 height 63
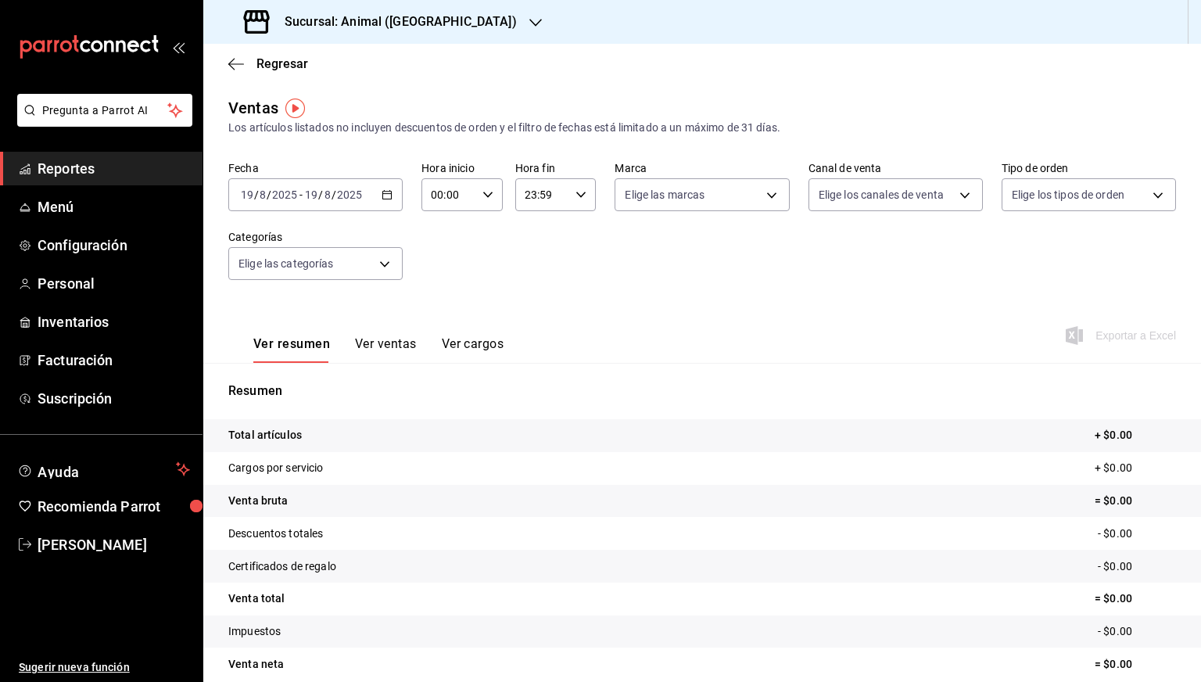
click at [386, 195] on icon "button" at bounding box center [387, 194] width 11 height 11
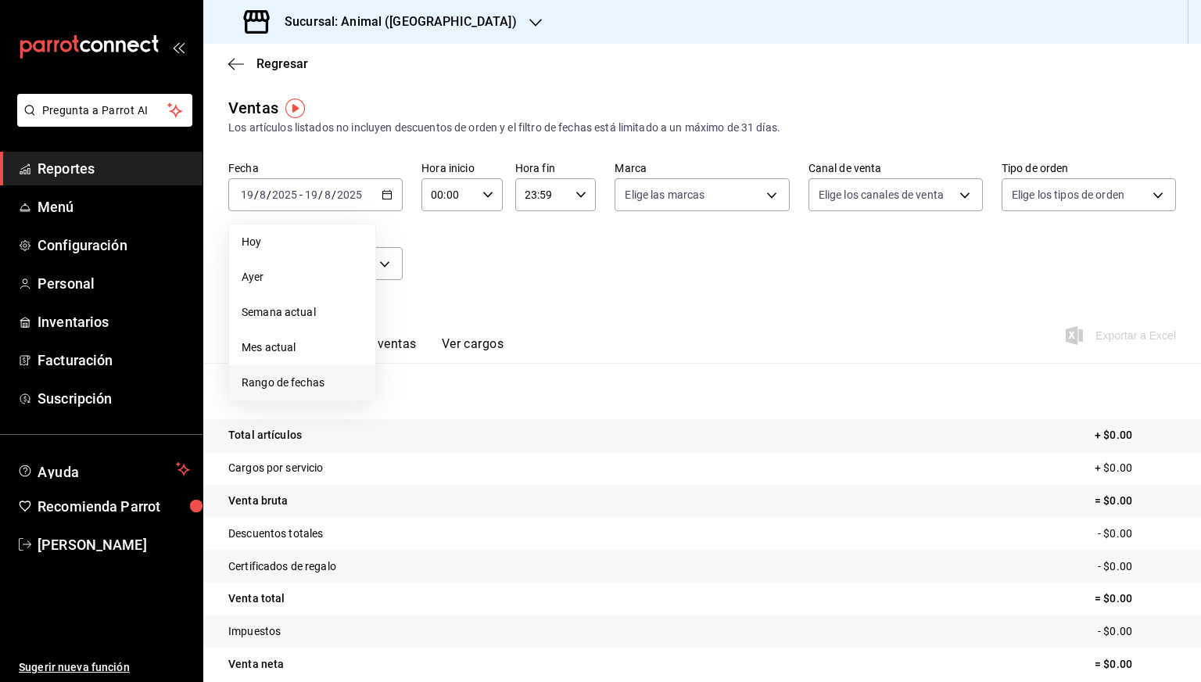
click at [288, 378] on span "Rango de fechas" at bounding box center [302, 383] width 121 height 16
click at [414, 365] on button "11" at bounding box center [408, 367] width 27 height 28
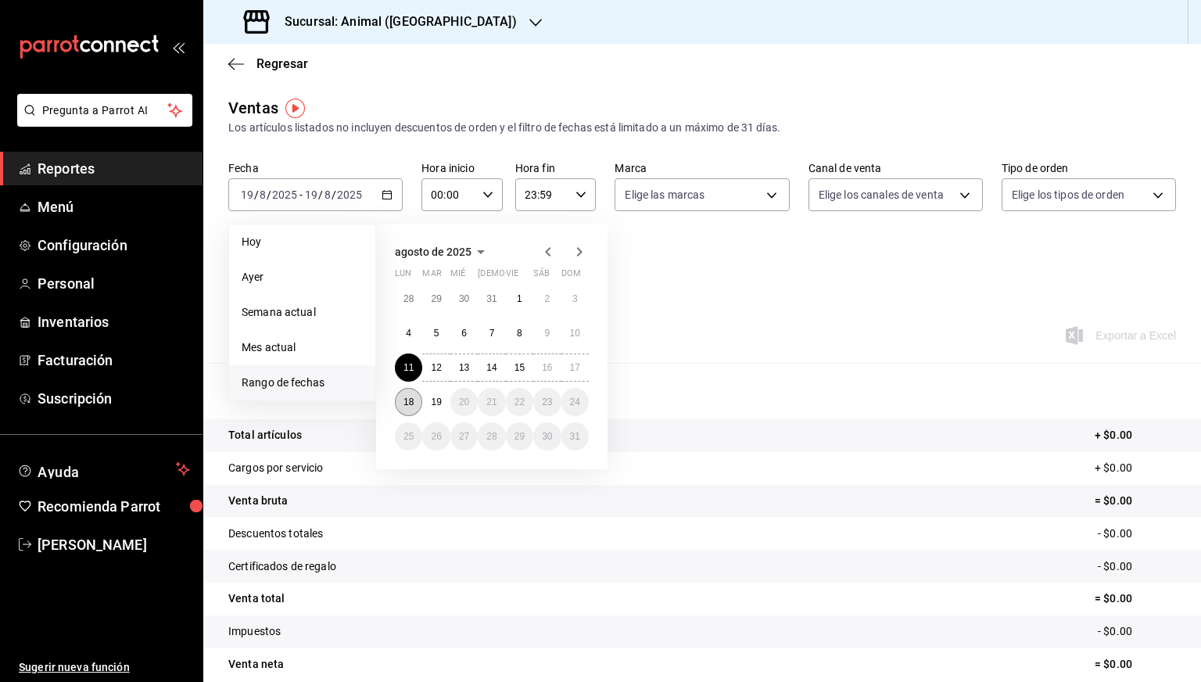
click at [409, 400] on abbr "18" at bounding box center [409, 401] width 10 height 11
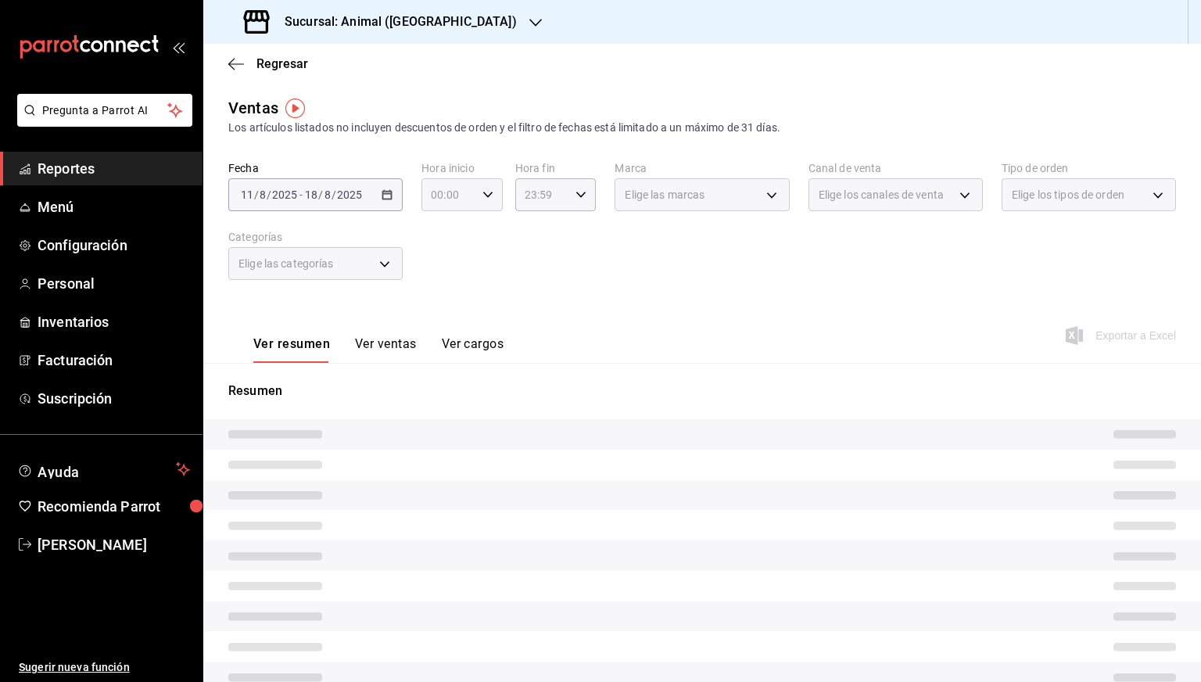
click at [486, 196] on icon "button" at bounding box center [487, 194] width 11 height 11
click at [444, 306] on span "05" at bounding box center [439, 306] width 15 height 13
type input "05:00"
click at [579, 195] on div at bounding box center [600, 341] width 1201 height 682
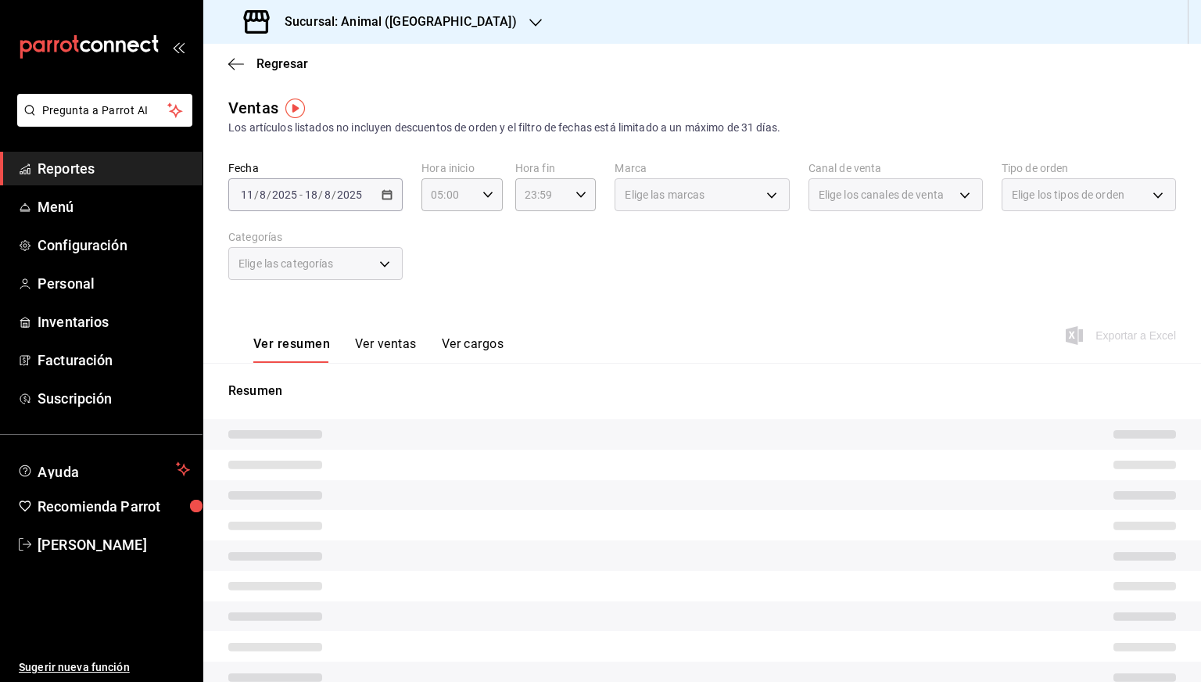
click at [576, 195] on \(Stroke\) "button" at bounding box center [580, 194] width 9 height 5
click at [530, 238] on span "00" at bounding box center [531, 234] width 15 height 13
click at [536, 239] on span "05" at bounding box center [531, 239] width 15 height 13
click at [579, 230] on button "00" at bounding box center [571, 234] width 34 height 31
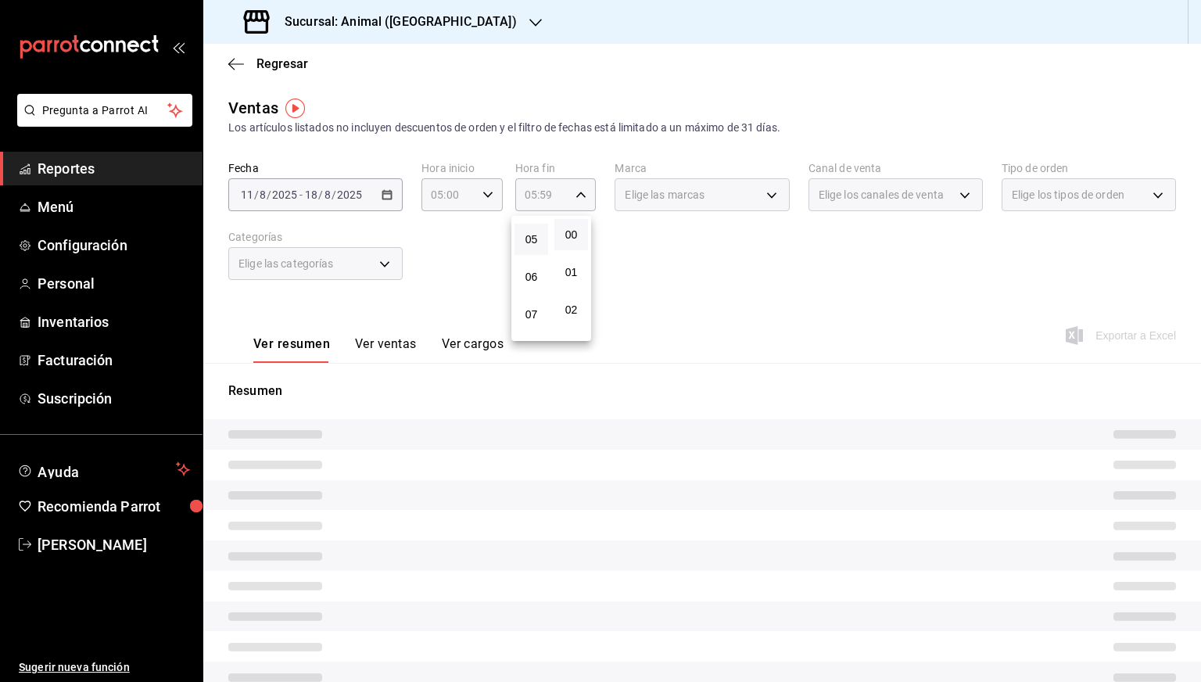
type input "05:00"
click at [685, 251] on div at bounding box center [600, 341] width 1201 height 682
click at [685, 251] on div "Fecha [DATE] [DATE] - [DATE] [DATE] Hora inicio 05:00 Hora inicio Hora fin 05:0…" at bounding box center [702, 230] width 948 height 138
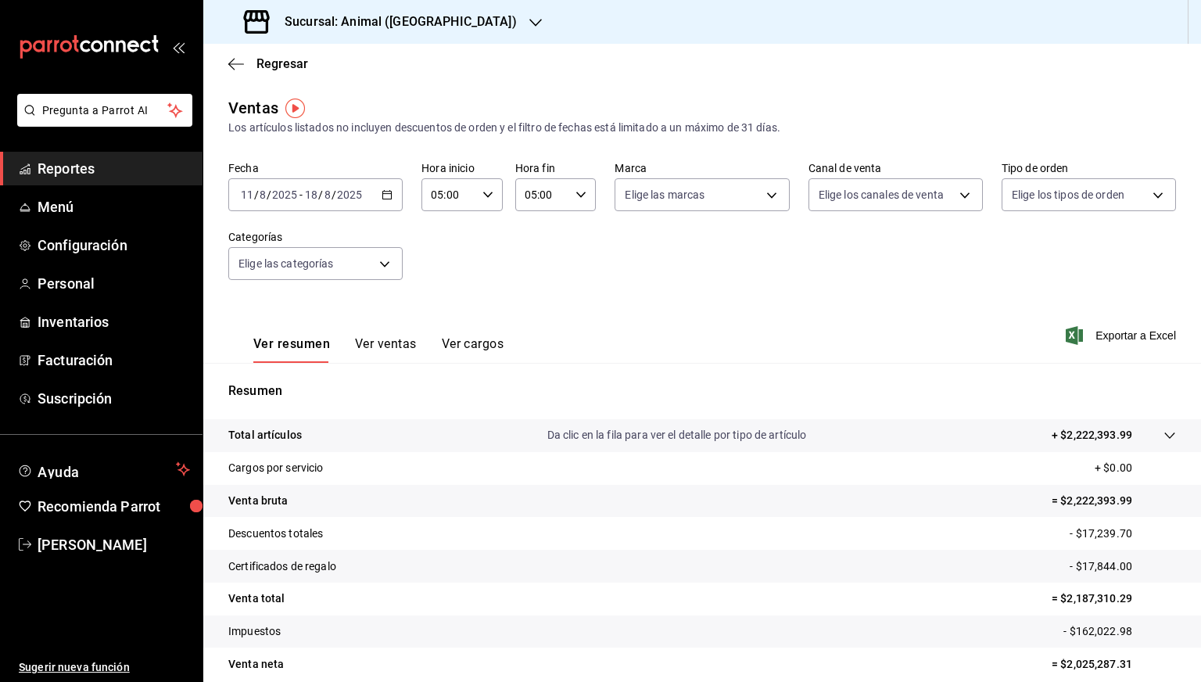
click at [592, 310] on div "Ver resumen Ver ventas Ver cargos Exportar a Excel" at bounding box center [702, 331] width 998 height 64
click at [1103, 338] on span "Exportar a Excel" at bounding box center [1122, 335] width 107 height 19
